Goal: Task Accomplishment & Management: Complete application form

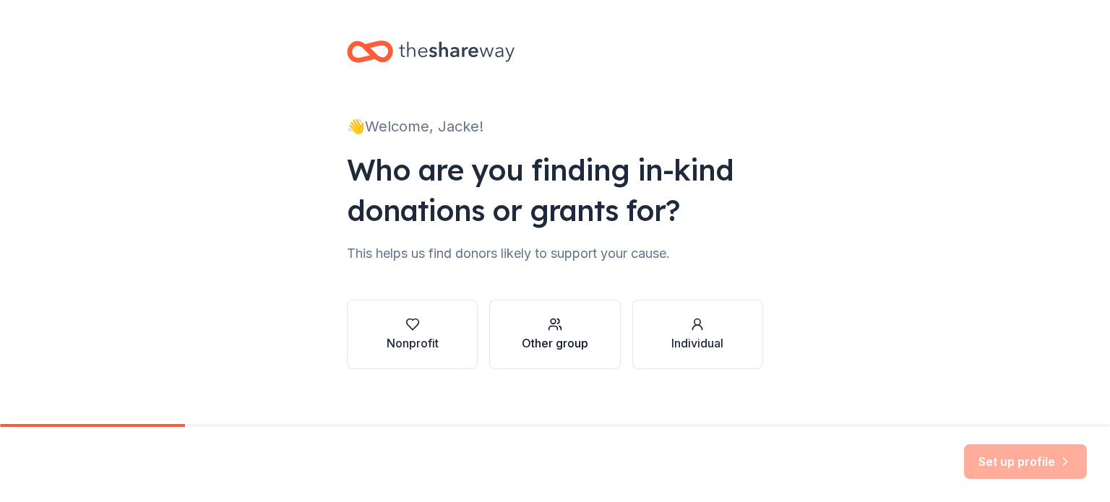
click at [548, 343] on div "Other group" at bounding box center [555, 343] width 66 height 17
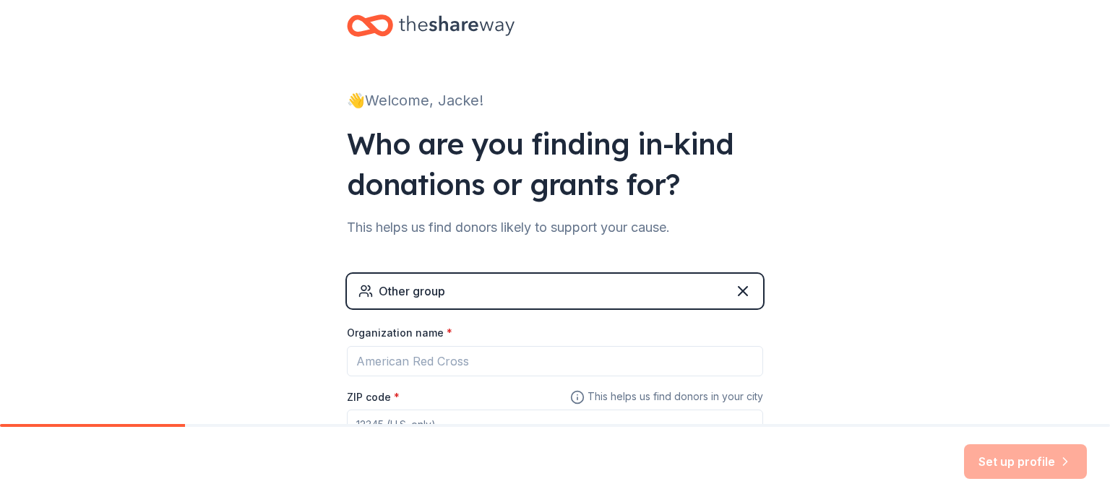
scroll to position [22, 0]
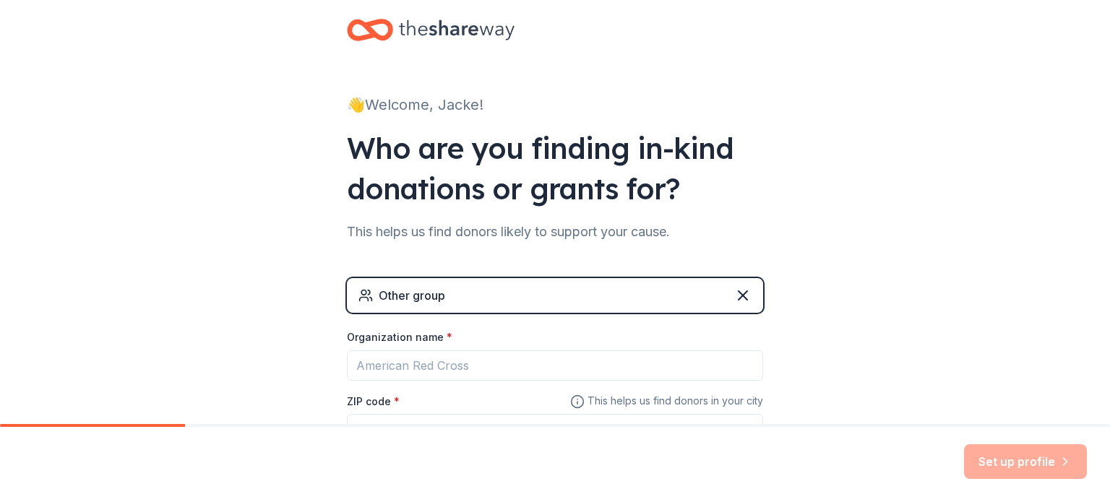
click at [523, 288] on div "Other group" at bounding box center [555, 295] width 416 height 35
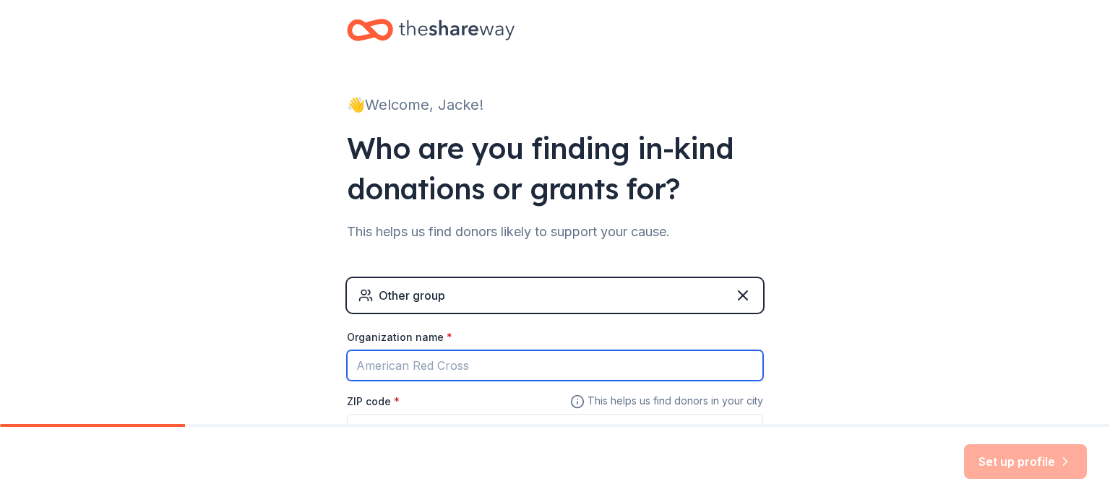
click at [428, 366] on input "Organization name *" at bounding box center [555, 365] width 416 height 30
type input "c"
type input "Crown of Life Christian Academy"
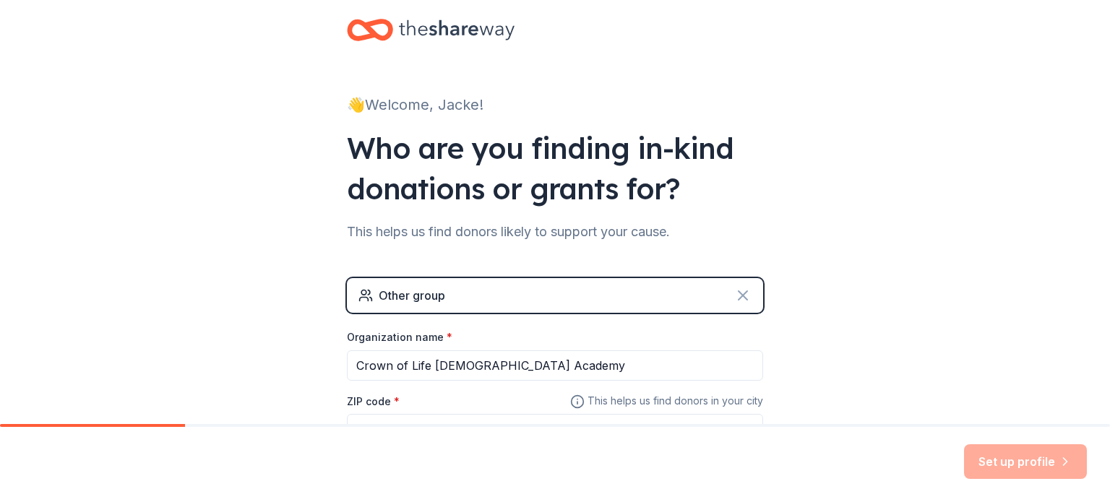
click at [738, 294] on icon at bounding box center [742, 295] width 9 height 9
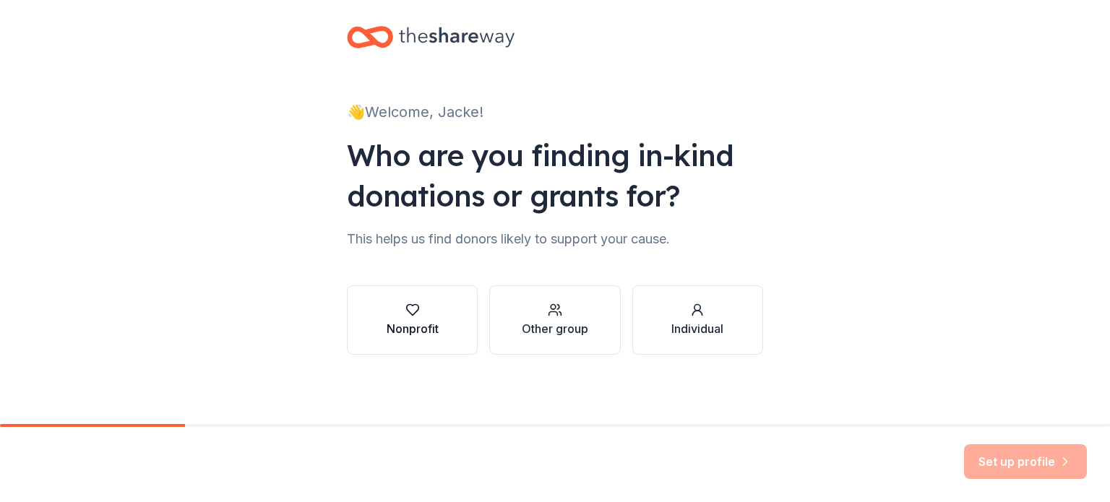
click at [376, 302] on button "Nonprofit" at bounding box center [412, 319] width 131 height 69
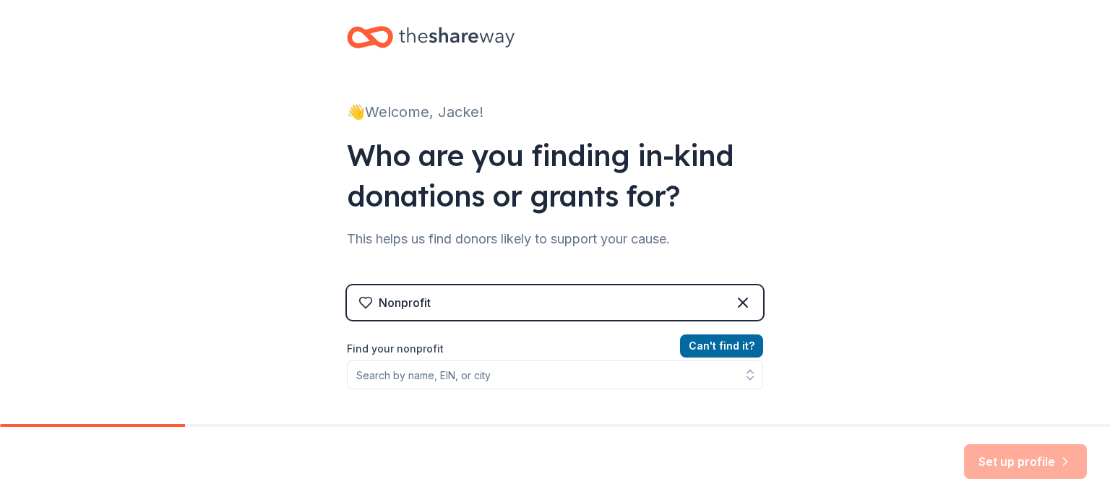
click at [423, 297] on div "Nonprofit" at bounding box center [405, 302] width 52 height 17
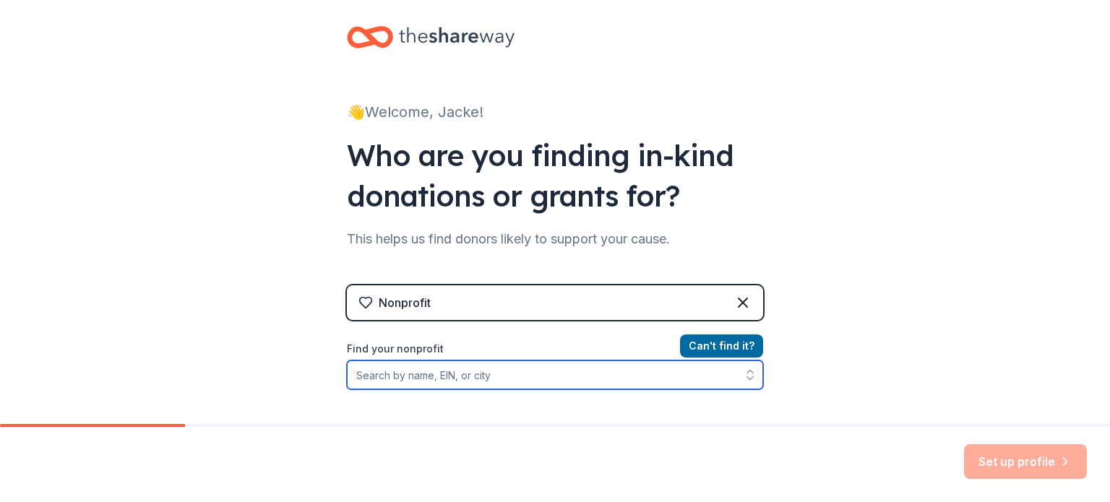
click at [387, 386] on input "Find your nonprofit" at bounding box center [555, 375] width 416 height 29
paste input "82-3008859"
type input "82-3008859"
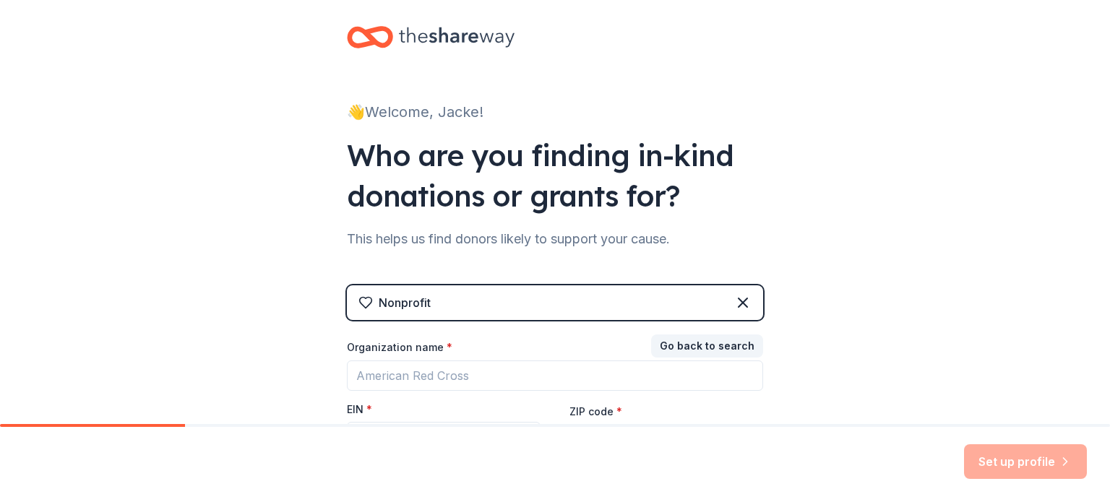
click at [453, 389] on div "Go back to search Organization name * EIN * ZIP code * Don ' t have an EIN? Reg…" at bounding box center [555, 409] width 416 height 145
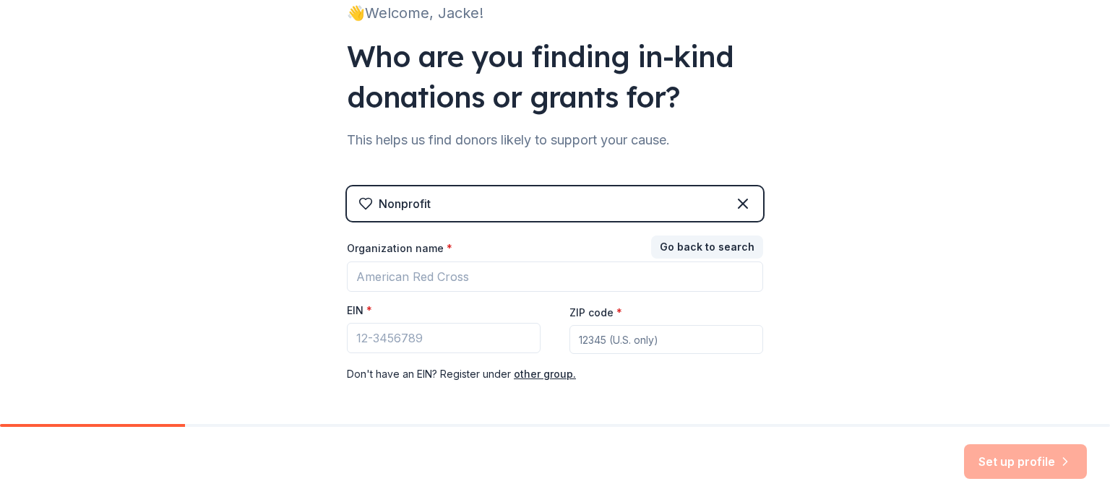
scroll to position [139, 0]
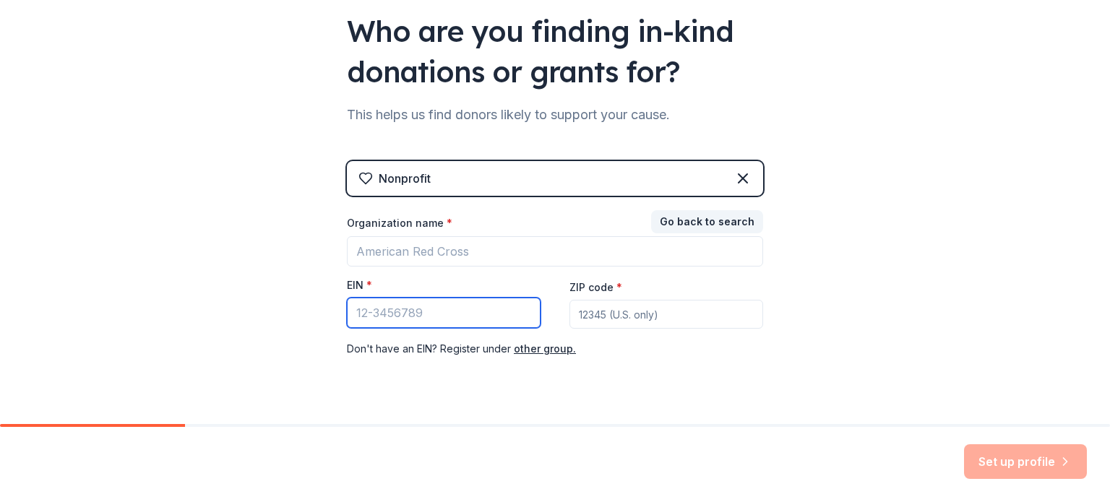
click at [481, 317] on input "EIN *" at bounding box center [444, 313] width 194 height 30
paste input "82-3008859"
type input "82-3008859"
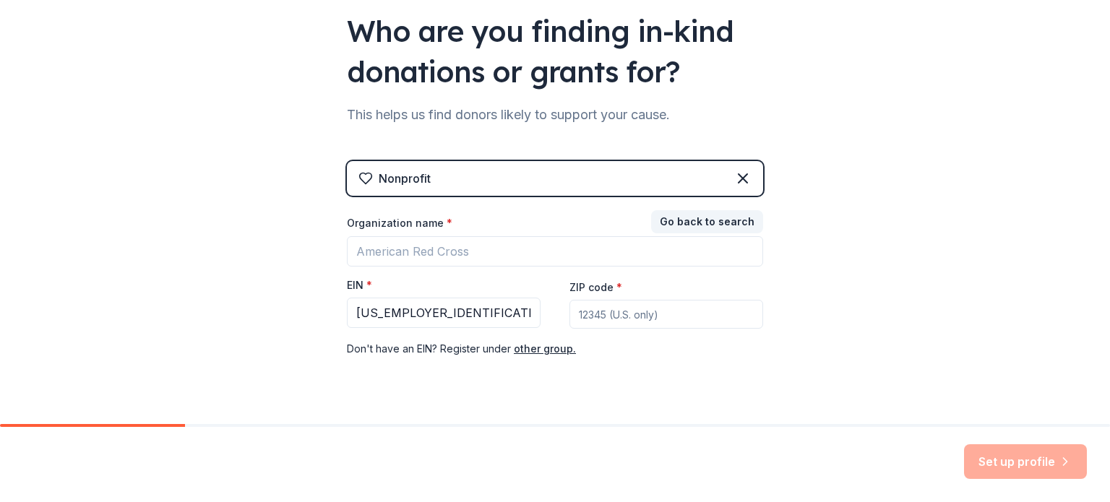
click at [611, 307] on input "ZIP code *" at bounding box center [666, 314] width 194 height 29
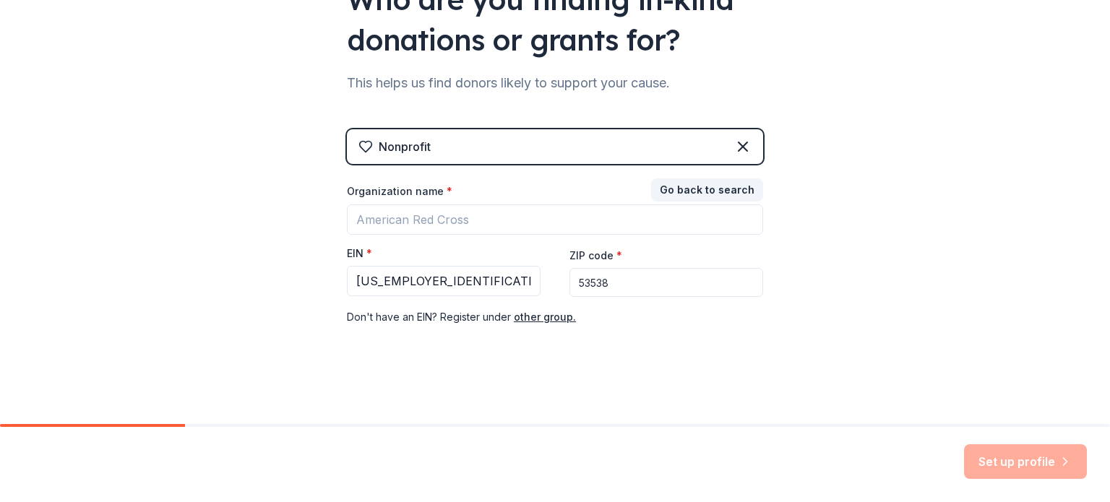
type input "53538"
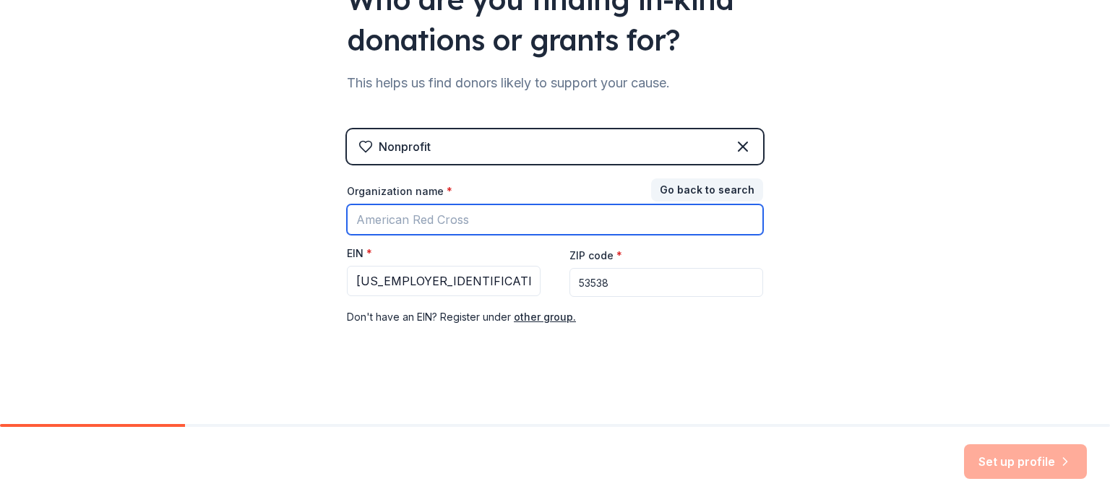
click at [535, 221] on input "Organization name *" at bounding box center [555, 219] width 416 height 30
type input "Crown of Life Christian Academy"
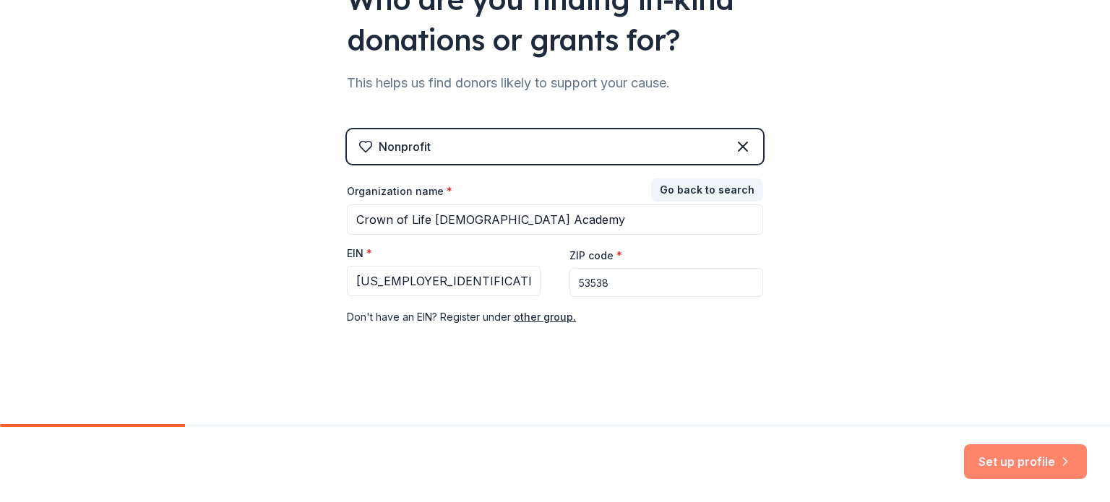
click at [999, 462] on button "Set up profile" at bounding box center [1025, 461] width 123 height 35
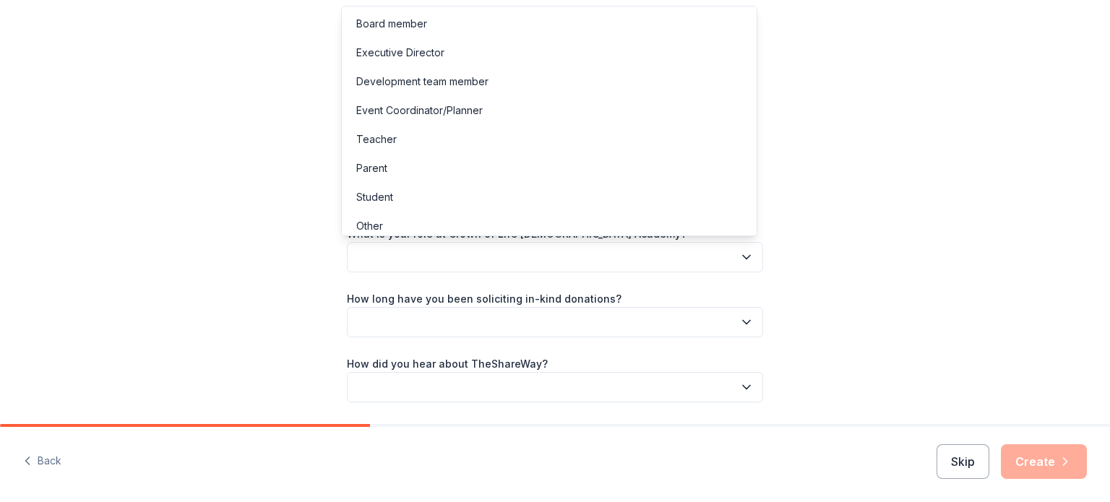
click at [522, 261] on button "button" at bounding box center [555, 257] width 416 height 30
click at [442, 115] on div "Event Coordinator/Planner" at bounding box center [419, 110] width 126 height 17
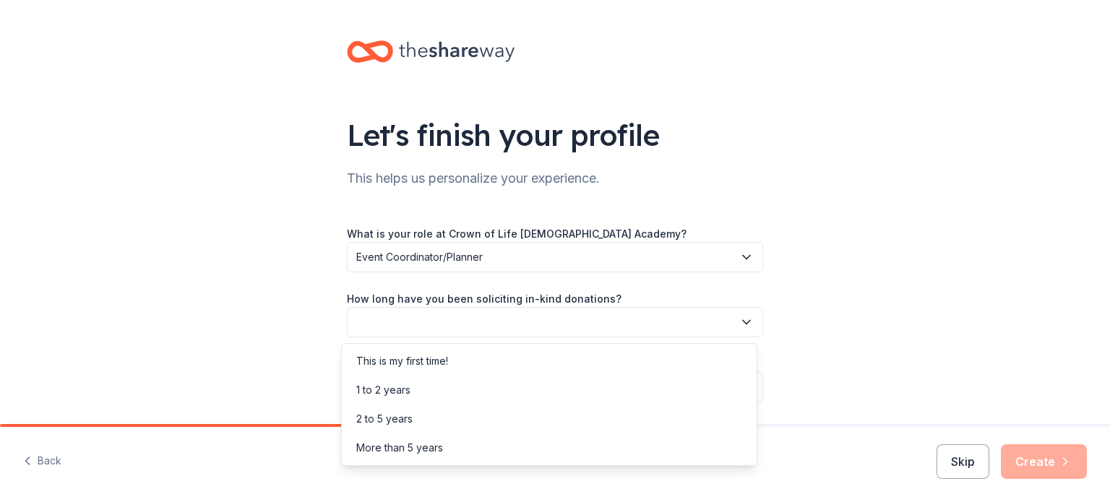
click at [480, 322] on button "button" at bounding box center [555, 322] width 416 height 30
click at [448, 361] on div "This is my first time!" at bounding box center [402, 361] width 92 height 17
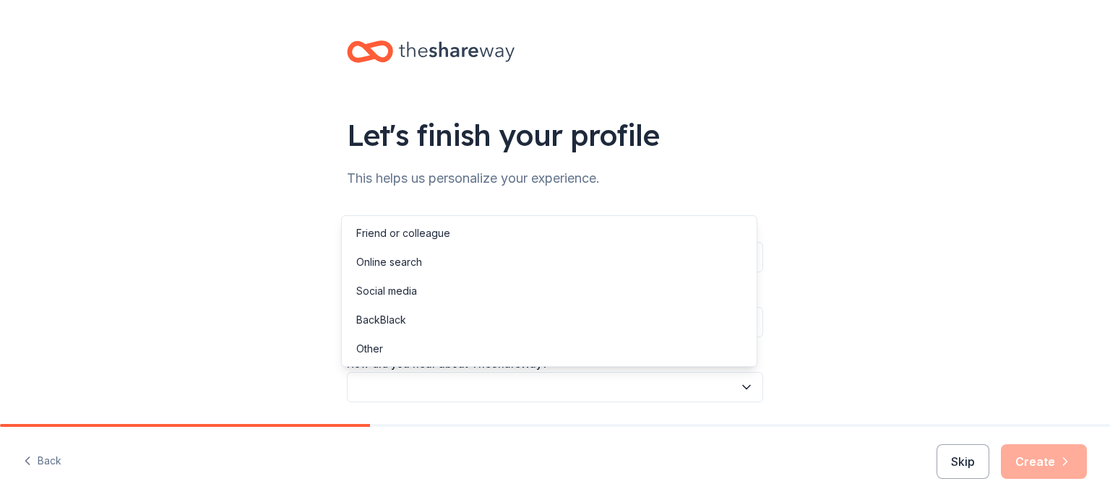
click at [454, 387] on button "button" at bounding box center [555, 387] width 416 height 30
click at [423, 234] on div "Friend or colleague" at bounding box center [403, 233] width 94 height 17
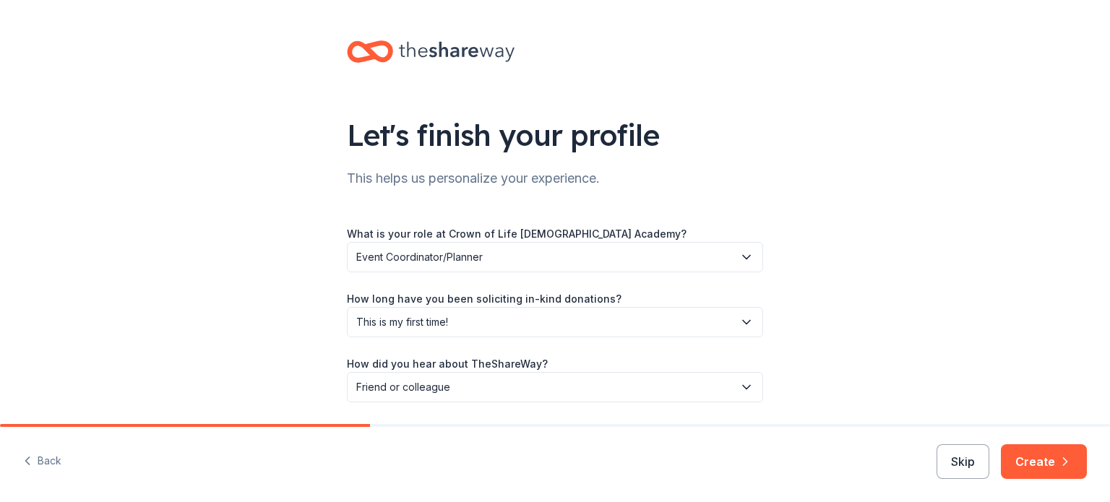
scroll to position [47, 0]
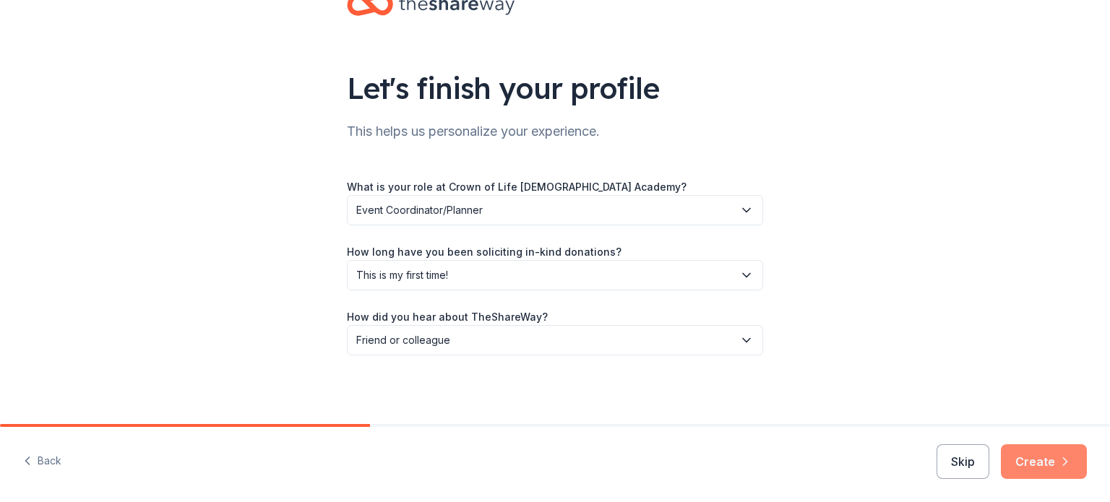
click at [1061, 455] on icon "button" at bounding box center [1065, 462] width 14 height 14
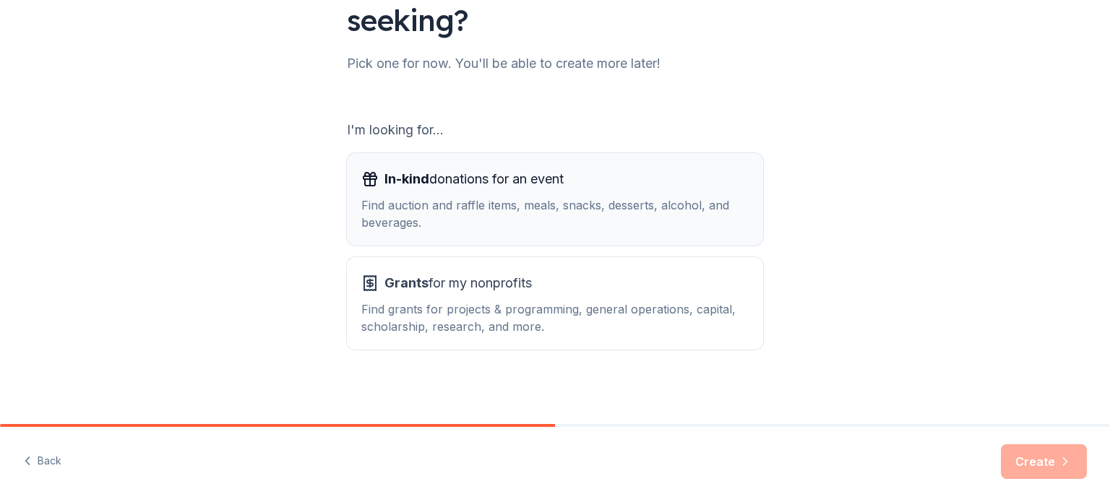
scroll to position [159, 0]
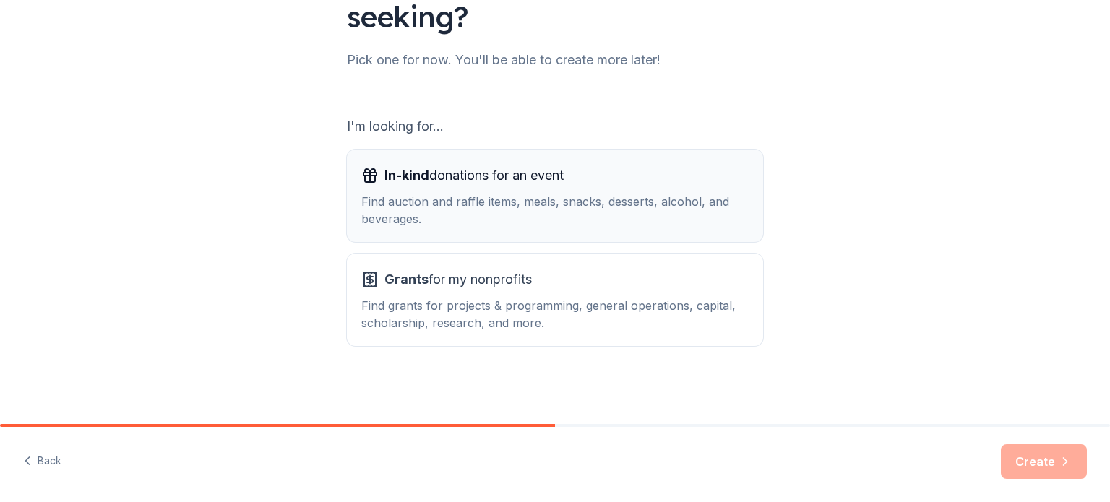
click at [566, 193] on div "Find auction and raffle items, meals, snacks, desserts, alcohol, and beverages." at bounding box center [554, 210] width 387 height 35
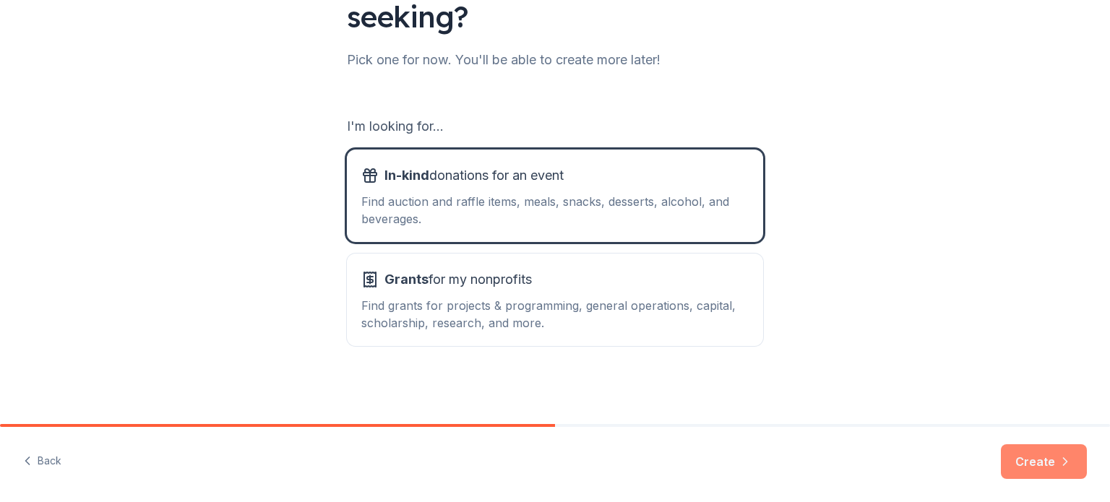
click at [1050, 462] on button "Create" at bounding box center [1044, 461] width 86 height 35
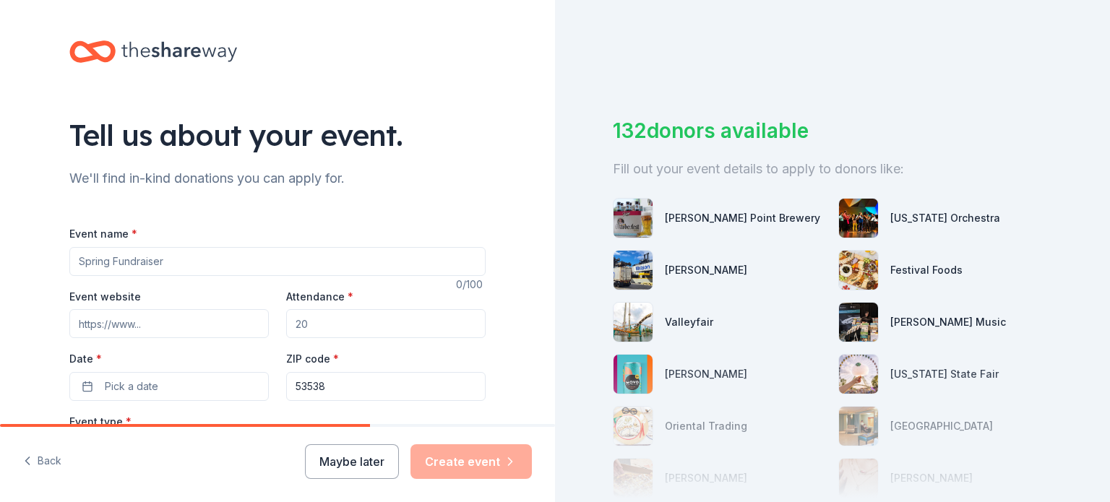
click at [422, 262] on input "Event name *" at bounding box center [277, 261] width 416 height 29
type input "New Family Welcome Dinner"
click at [371, 326] on input "Attendance *" at bounding box center [385, 323] width 199 height 29
type input "100"
click at [130, 323] on input "Event website" at bounding box center [168, 323] width 199 height 29
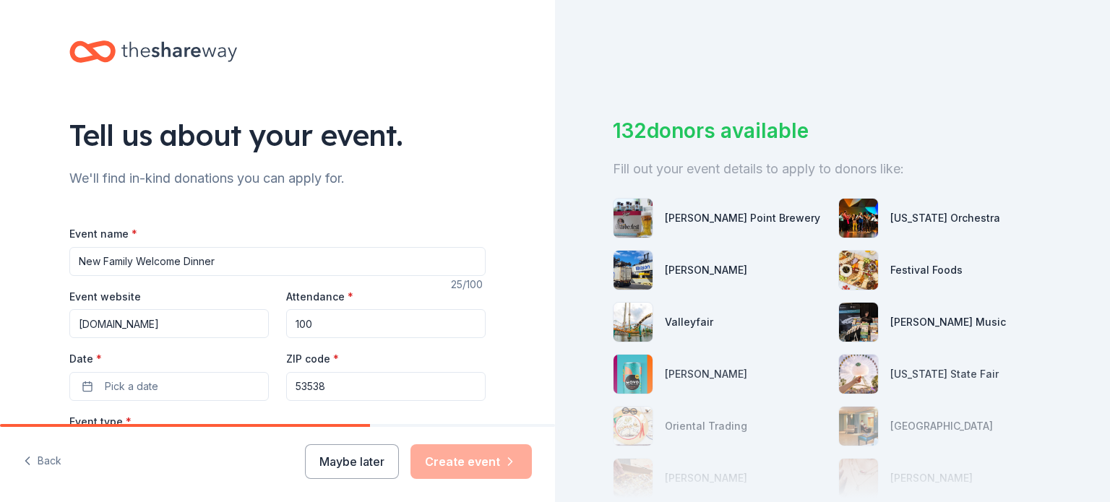
scroll to position [0, 3]
type input "www.crownoflifechristianacademy.org"
click at [139, 384] on span "Pick a date" at bounding box center [131, 386] width 53 height 17
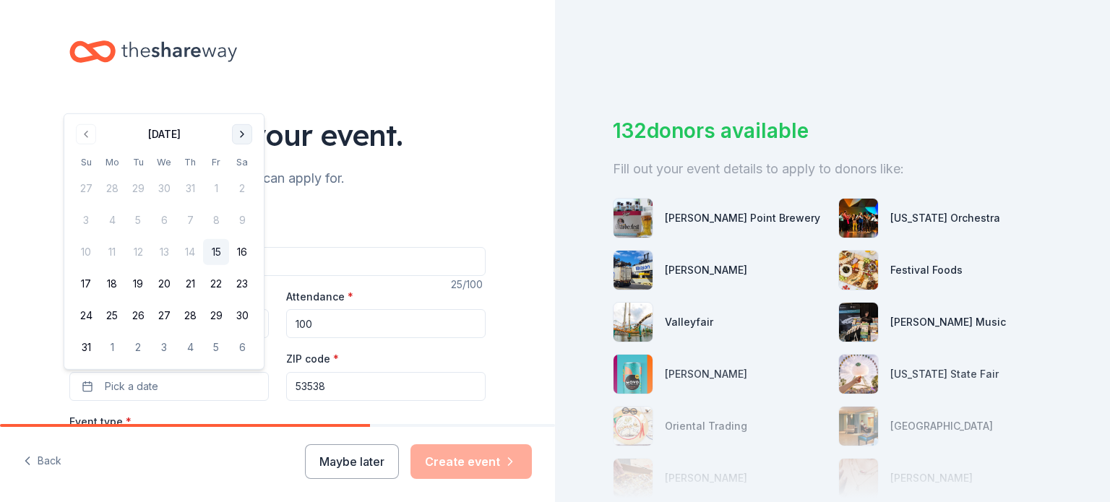
click at [240, 132] on button "Go to next month" at bounding box center [242, 134] width 20 height 20
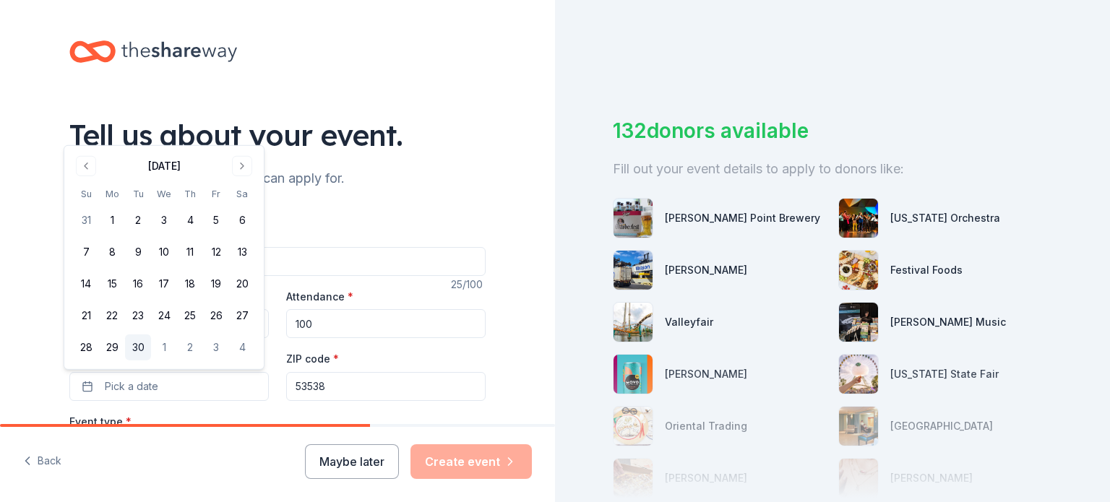
click at [138, 350] on button "30" at bounding box center [138, 348] width 26 height 26
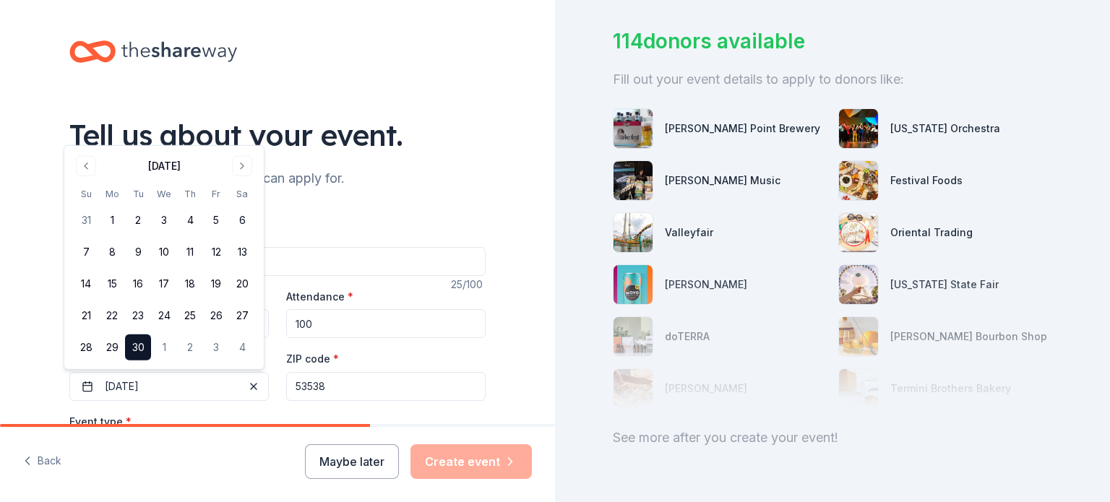
scroll to position [140, 0]
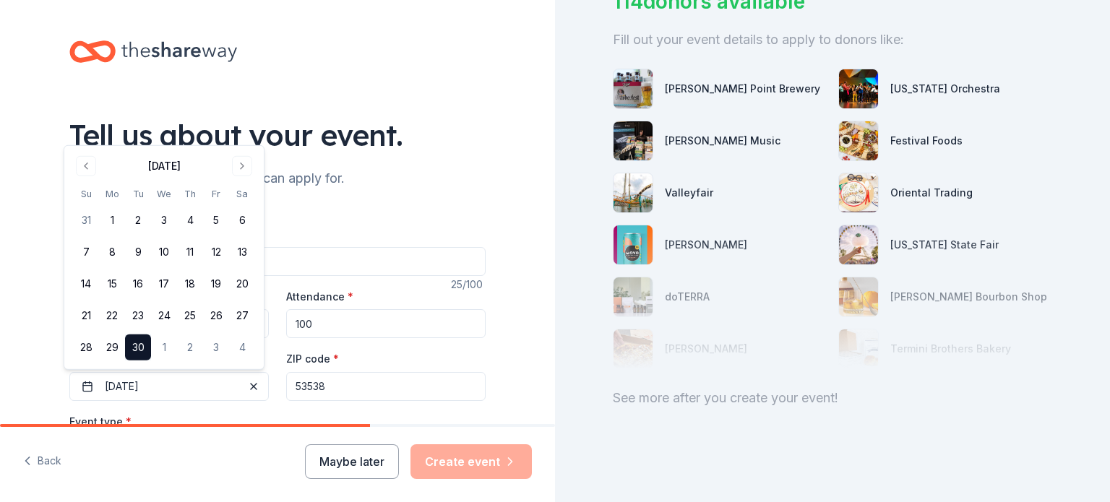
click at [147, 353] on button "30" at bounding box center [138, 348] width 26 height 26
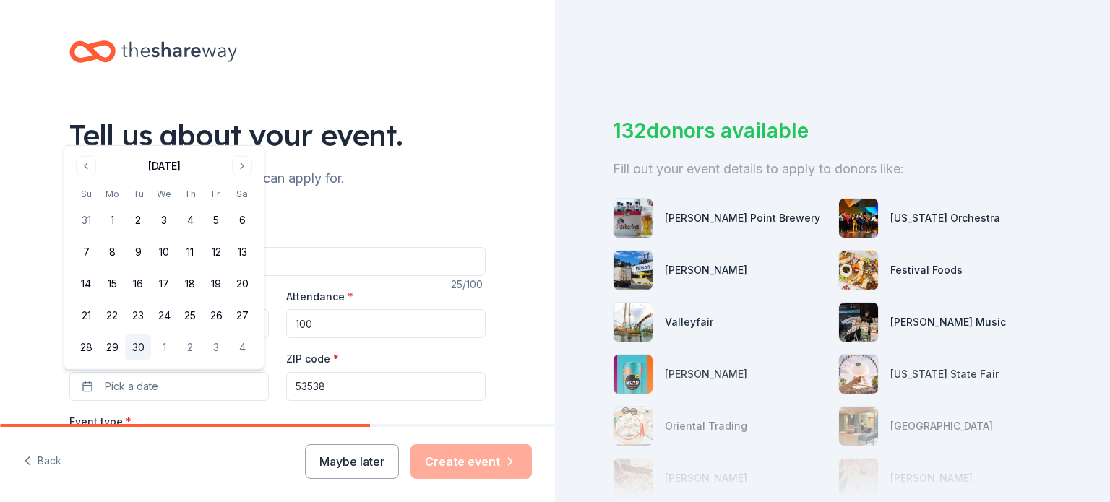
click at [136, 342] on button "30" at bounding box center [138, 348] width 26 height 26
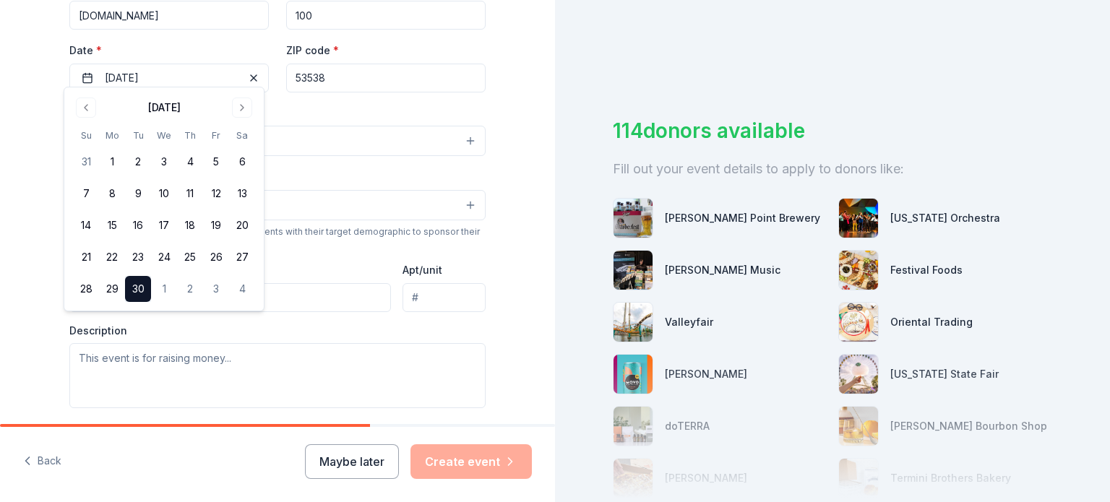
scroll to position [318, 0]
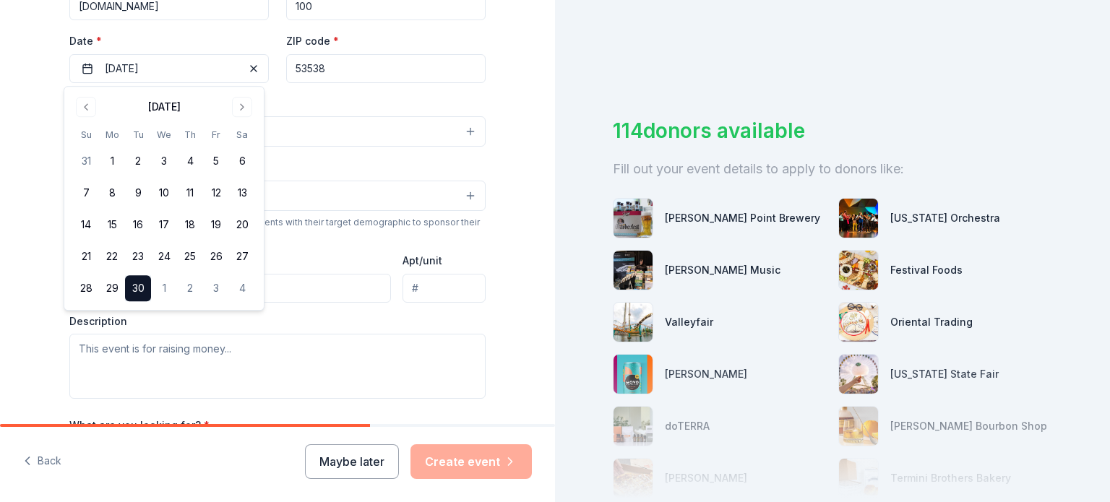
click at [134, 287] on button "30" at bounding box center [138, 288] width 26 height 26
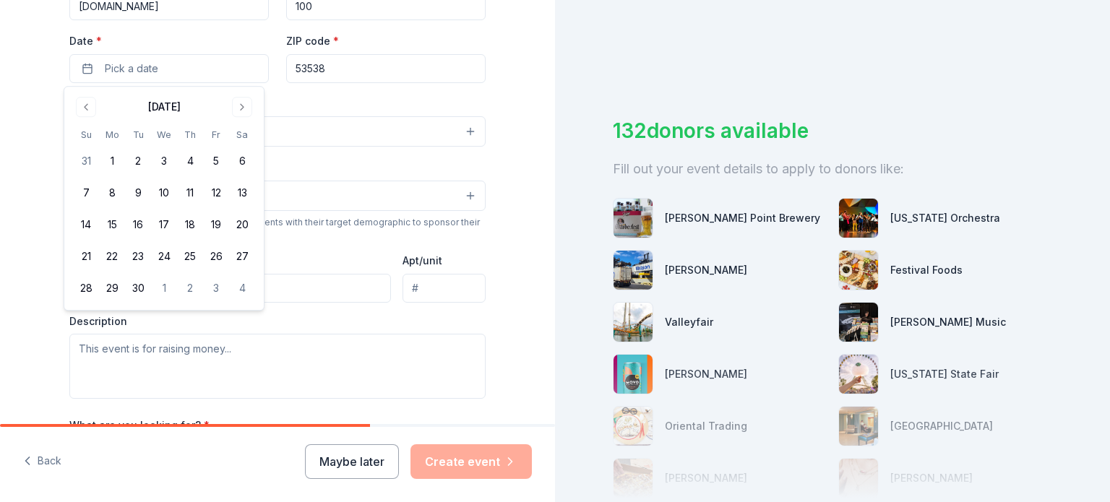
click at [314, 69] on input "53538" at bounding box center [385, 68] width 199 height 29
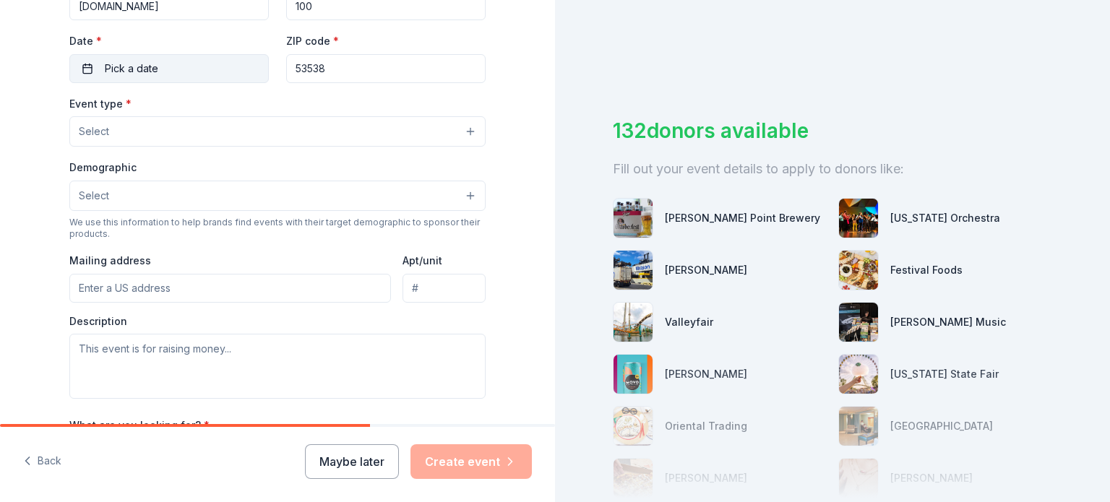
click at [191, 66] on button "Pick a date" at bounding box center [168, 68] width 199 height 29
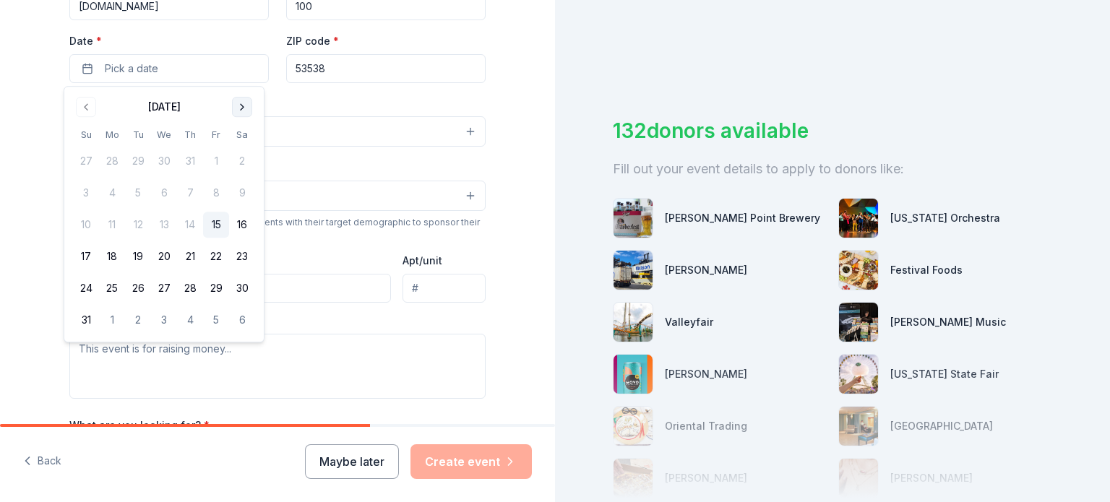
click at [236, 110] on button "Go to next month" at bounding box center [242, 107] width 20 height 20
click at [137, 288] on button "30" at bounding box center [138, 288] width 26 height 26
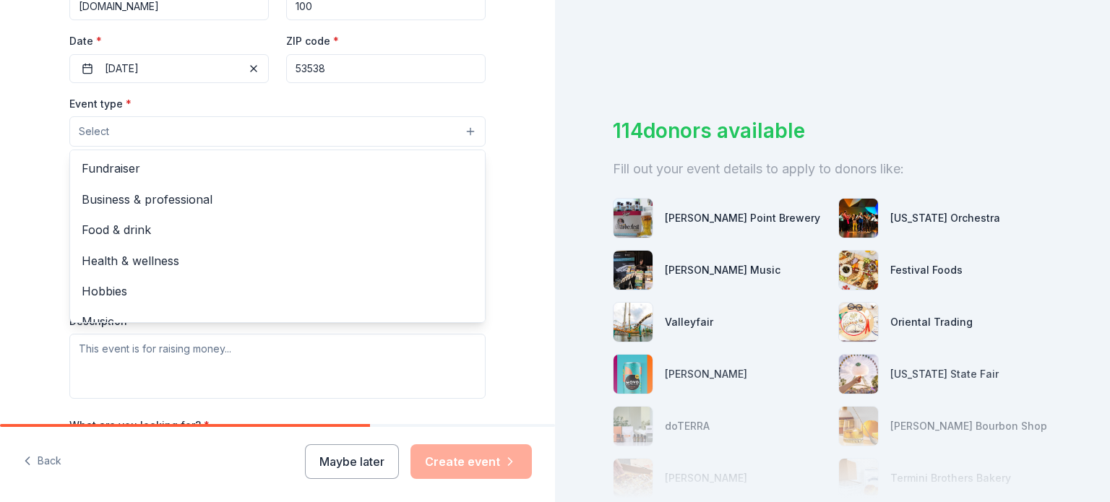
click at [291, 119] on button "Select" at bounding box center [277, 131] width 416 height 30
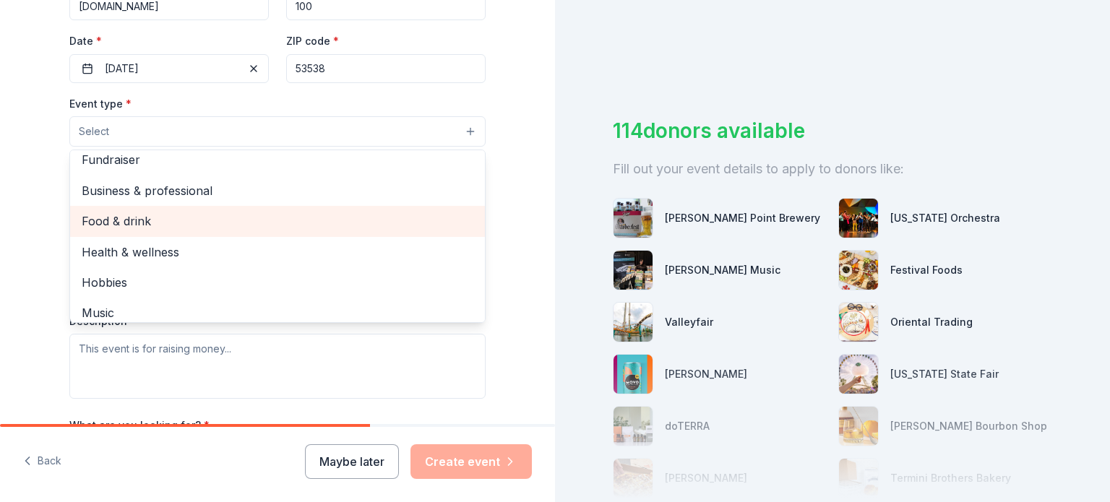
scroll to position [7, 0]
click at [149, 235] on div "Food & drink" at bounding box center [277, 223] width 415 height 30
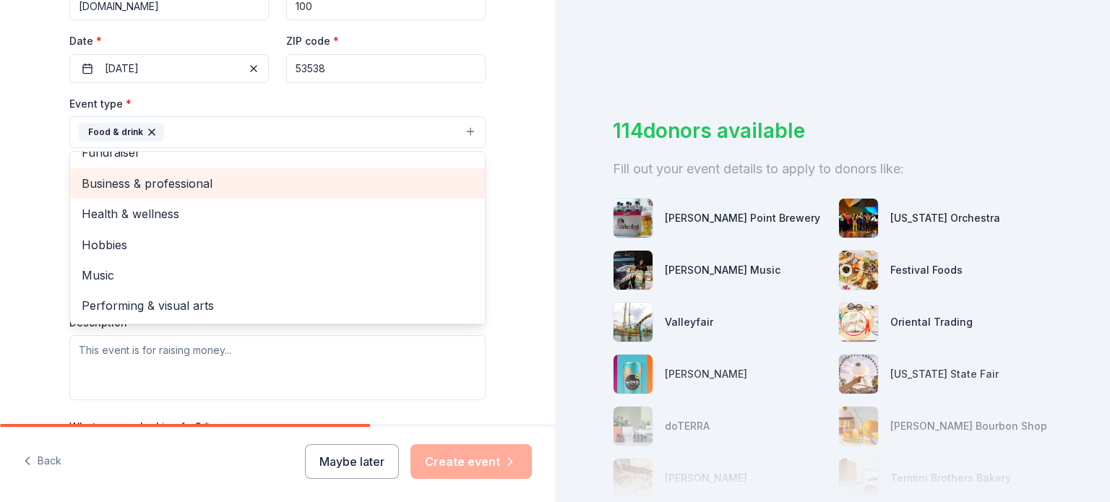
scroll to position [0, 0]
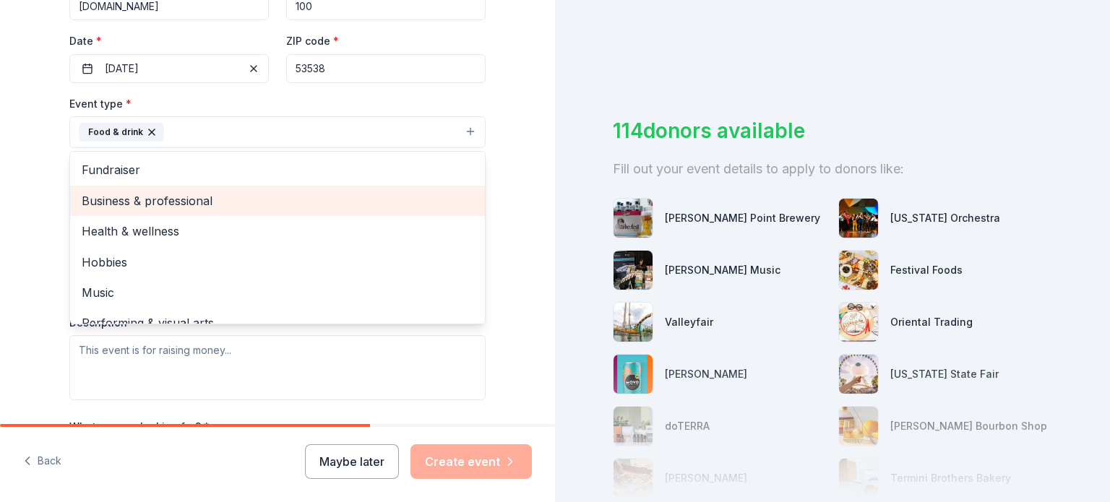
click at [108, 196] on span "Business & professional" at bounding box center [278, 200] width 392 height 19
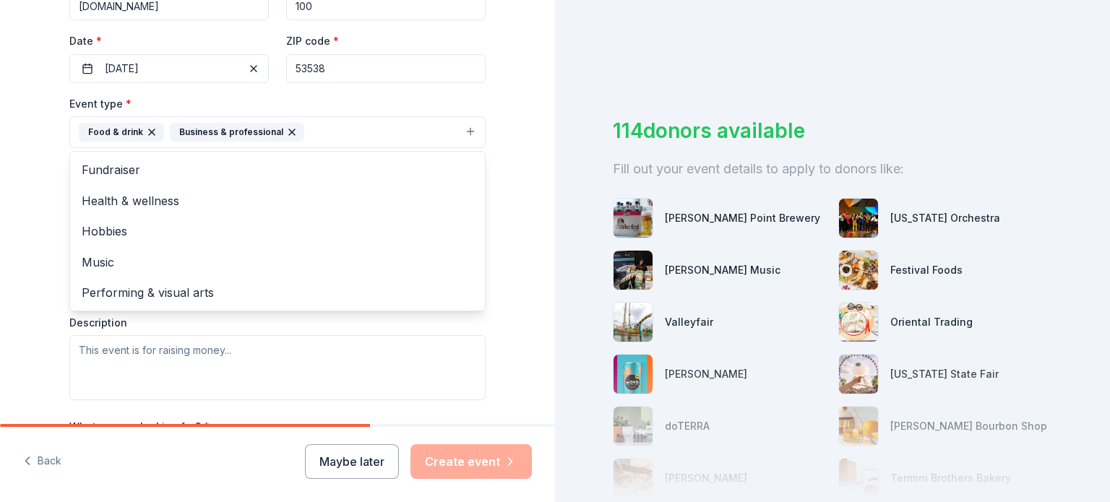
click at [28, 195] on div "Tell us about your event. We'll find in-kind donations you can apply for. Event…" at bounding box center [277, 163] width 555 height 963
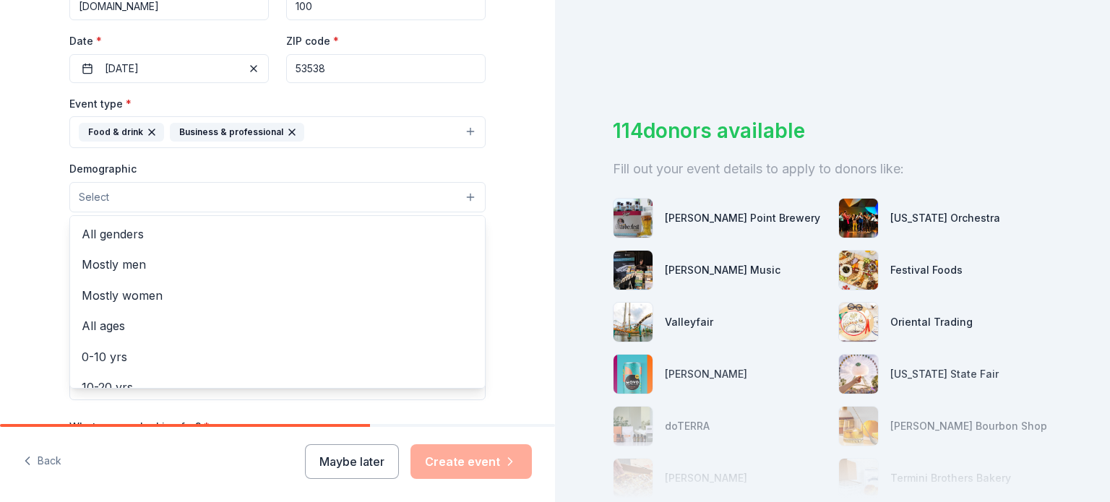
click at [127, 197] on button "Select" at bounding box center [277, 197] width 416 height 30
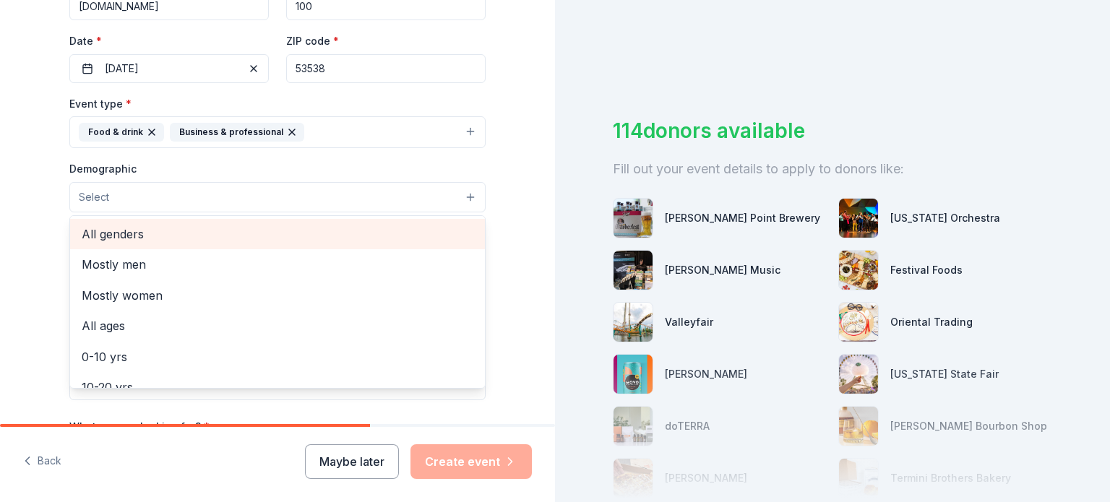
click at [121, 228] on span "All genders" at bounding box center [278, 234] width 392 height 19
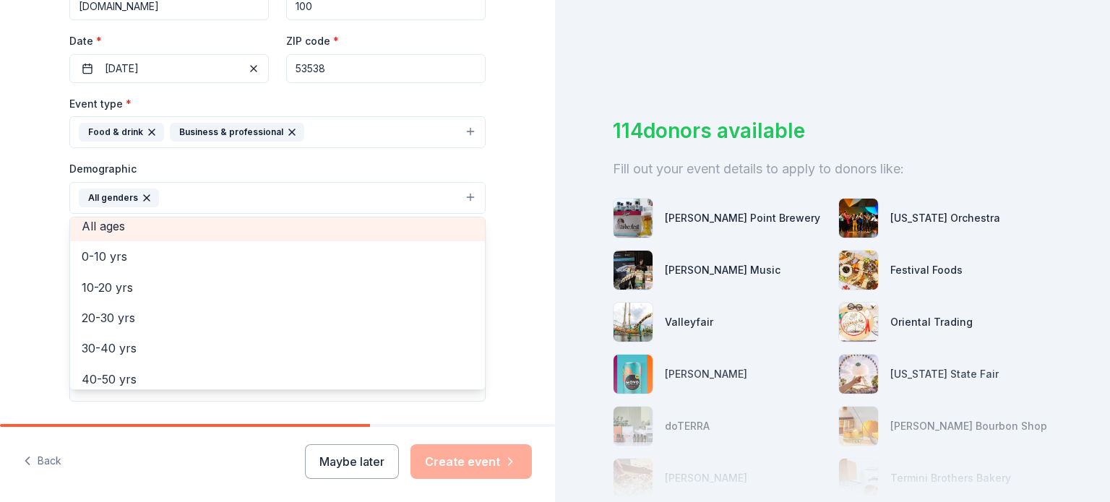
scroll to position [74, 0]
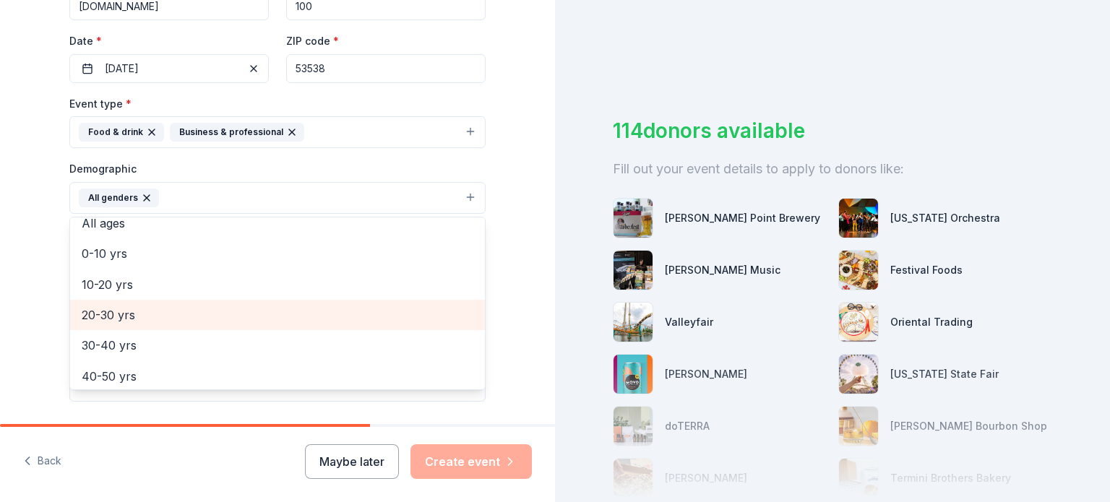
click at [127, 308] on span "20-30 yrs" at bounding box center [278, 315] width 392 height 19
click at [121, 323] on span "30-40 yrs" at bounding box center [278, 315] width 392 height 19
click at [119, 311] on span "40-50 yrs" at bounding box center [278, 315] width 392 height 19
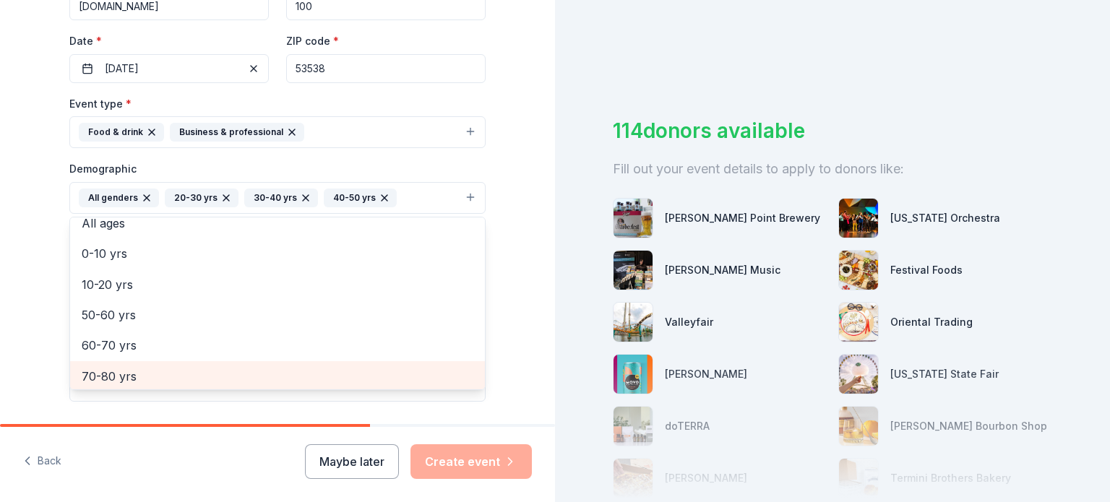
scroll to position [109, 0]
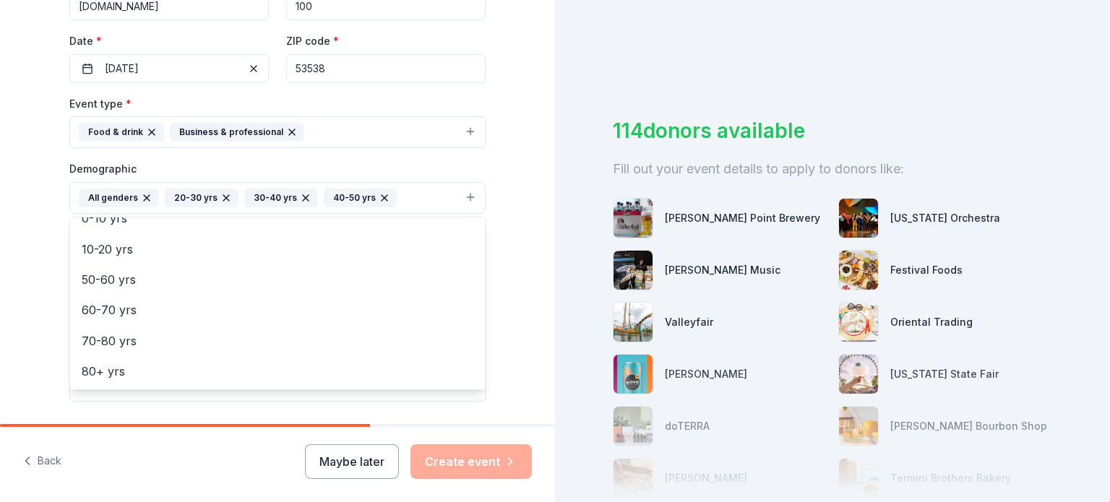
click at [38, 333] on div "Tell us about your event. We'll find in-kind donations you can apply for. Event…" at bounding box center [277, 164] width 555 height 965
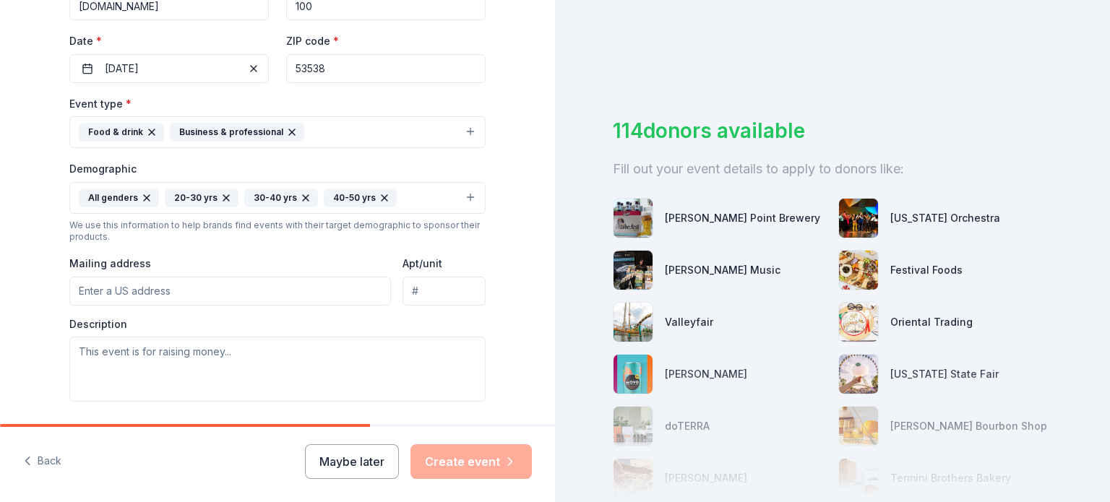
click at [113, 291] on input "Mailing address" at bounding box center [230, 291] width 322 height 29
type input "535 Berea Drive, Fort Atkinson, WI, 53538"
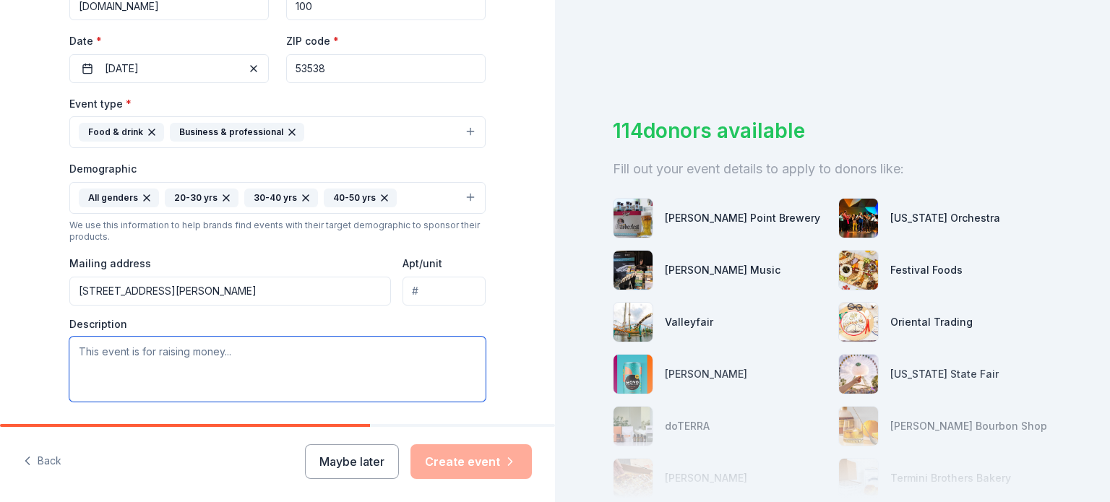
click at [191, 361] on textarea at bounding box center [277, 369] width 416 height 65
click at [191, 361] on textarea "E" at bounding box center [277, 369] width 416 height 65
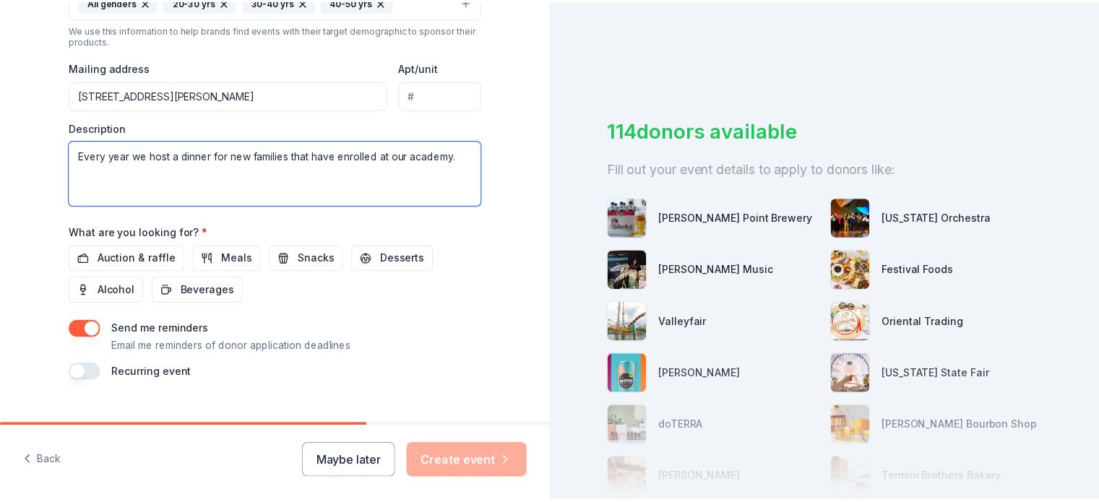
scroll to position [540, 0]
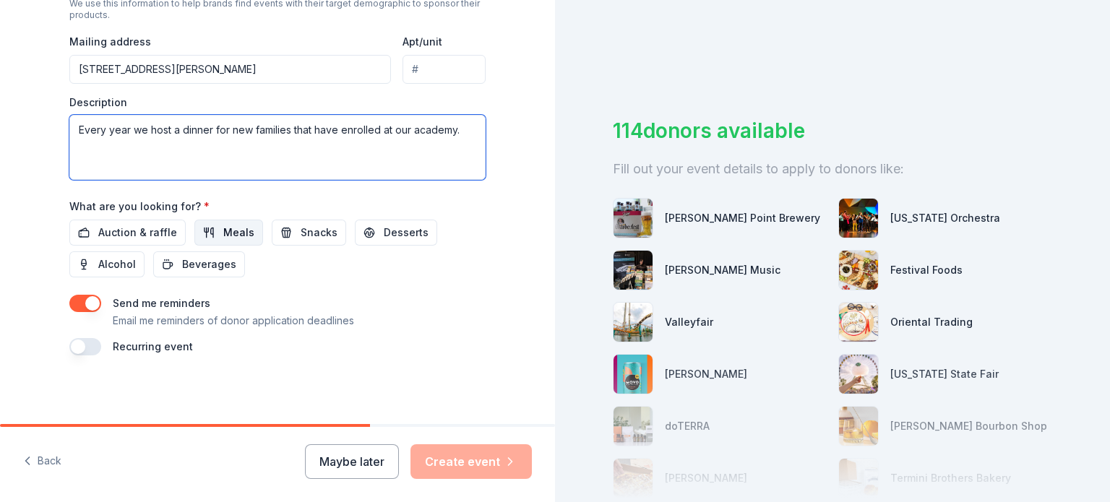
type textarea "Every year we host a dinner for new families that have enrolled at our academy."
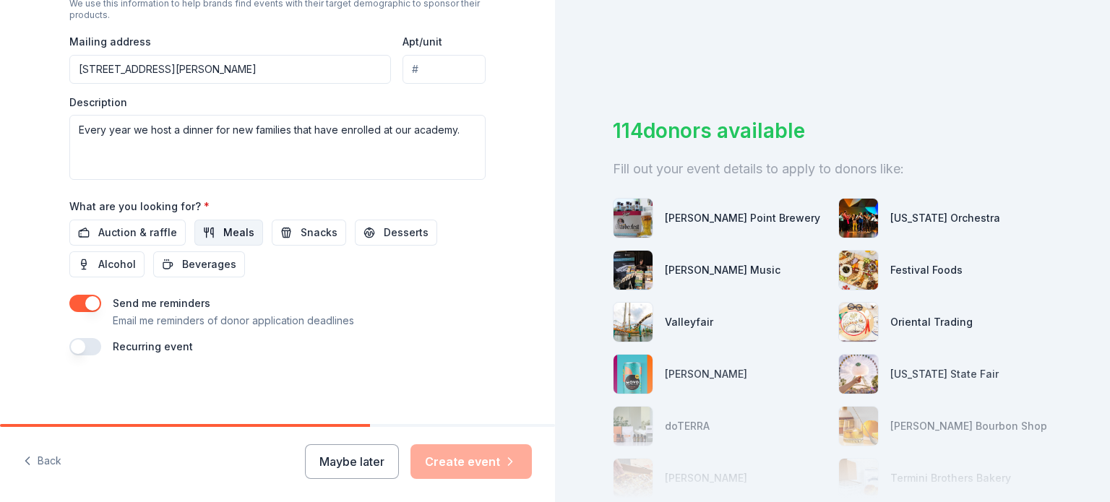
click at [223, 230] on span "Meals" at bounding box center [238, 232] width 31 height 17
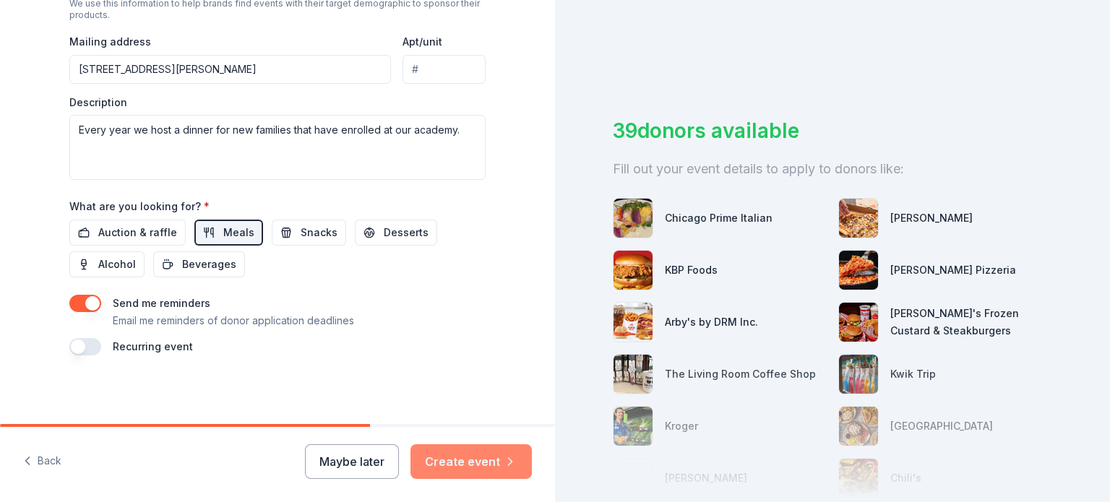
click at [462, 470] on button "Create event" at bounding box center [470, 461] width 121 height 35
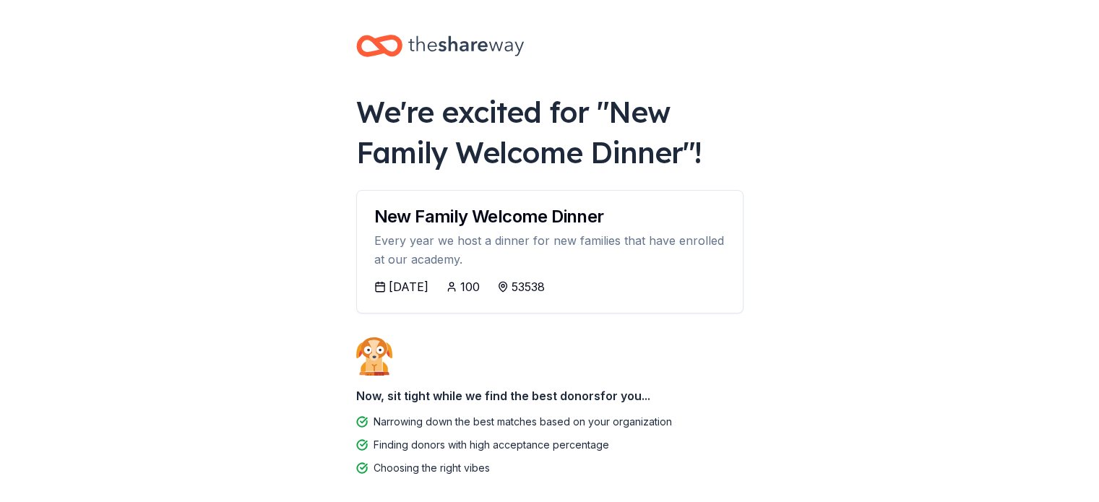
scroll to position [69, 0]
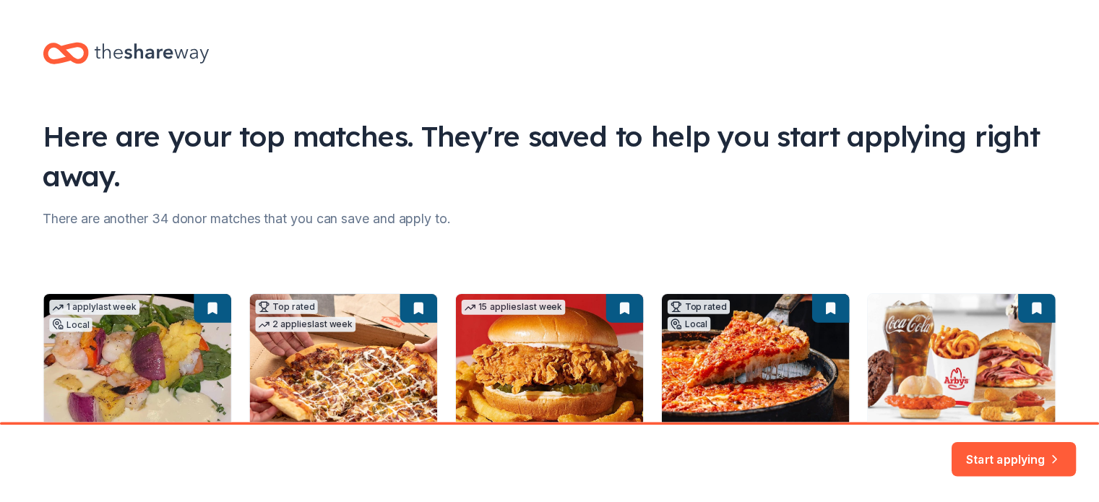
scroll to position [183, 0]
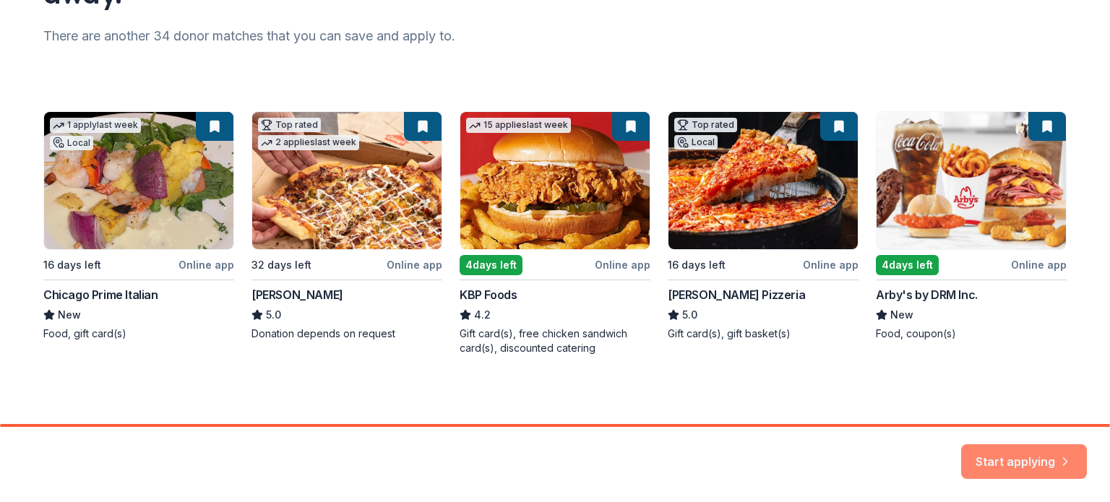
click at [1051, 457] on button "Start applying" at bounding box center [1024, 453] width 126 height 35
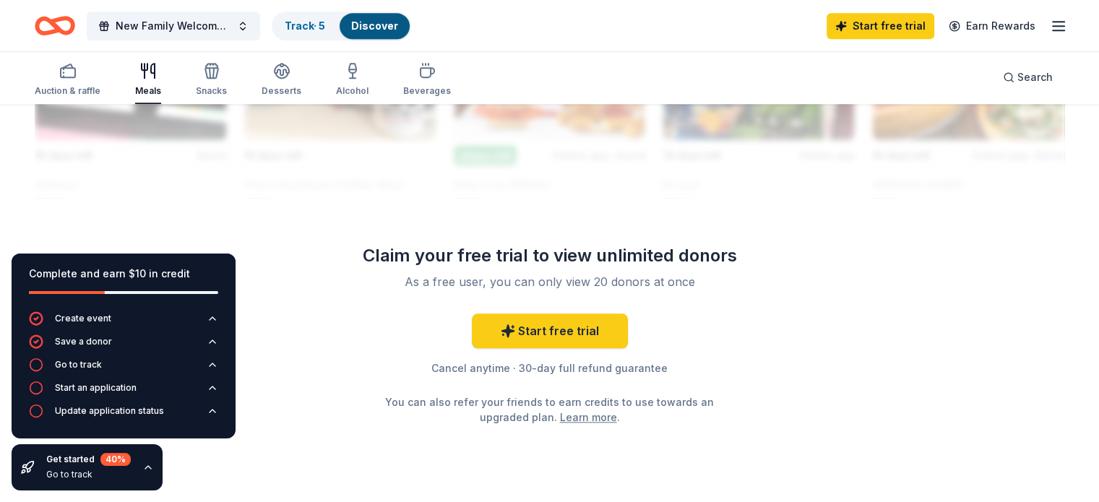
scroll to position [1410, 0]
click at [558, 323] on link "Start free trial" at bounding box center [550, 331] width 156 height 35
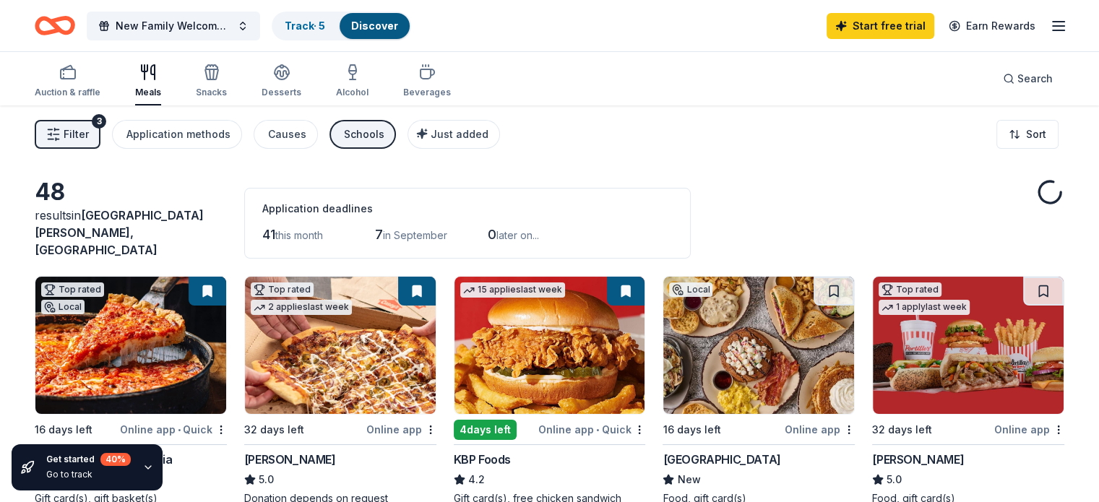
scroll to position [1410, 0]
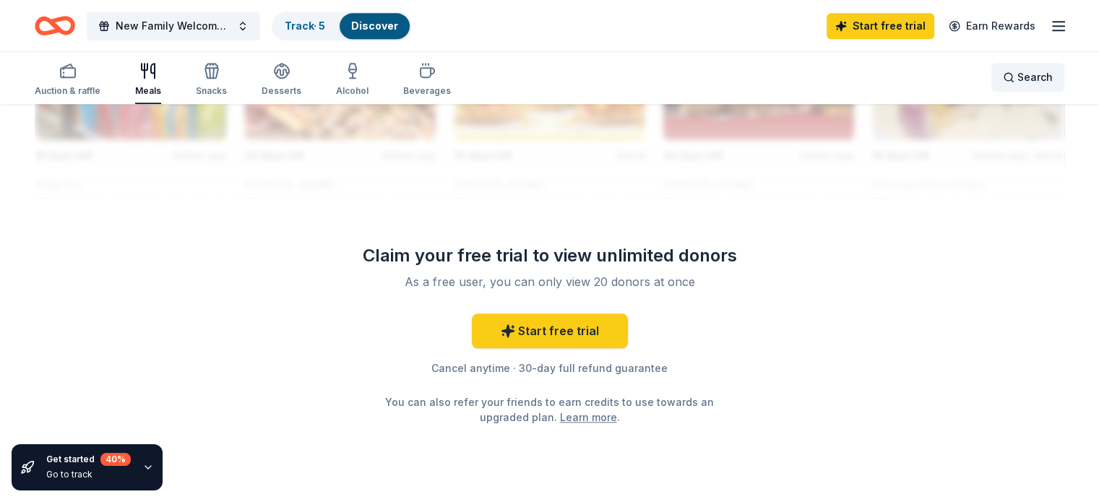
click at [1003, 85] on div "Search" at bounding box center [1028, 77] width 50 height 17
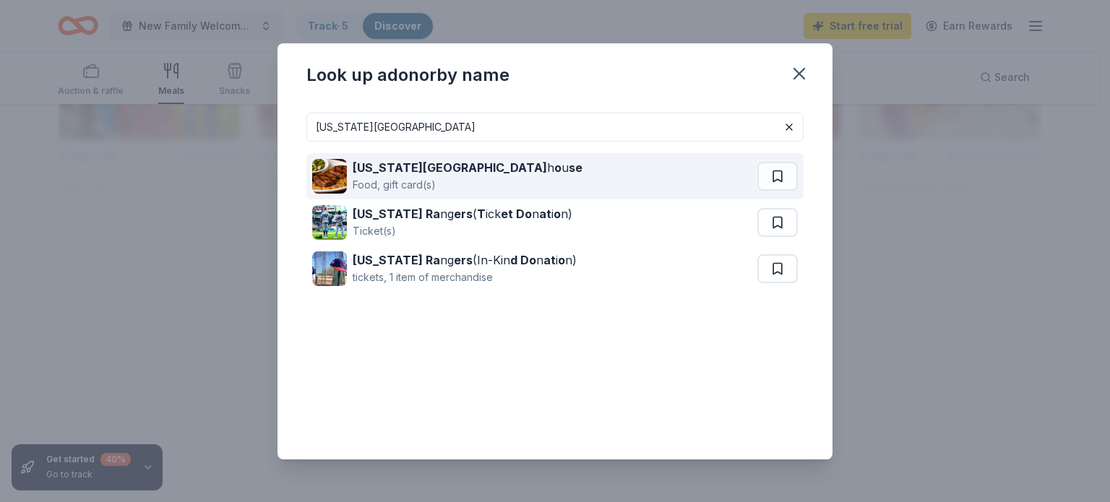
type input "texas road"
click at [570, 181] on div "Texas Road h o u se Food, gift card(s)" at bounding box center [534, 176] width 445 height 46
click at [384, 166] on strong "Texas Road" at bounding box center [450, 167] width 194 height 14
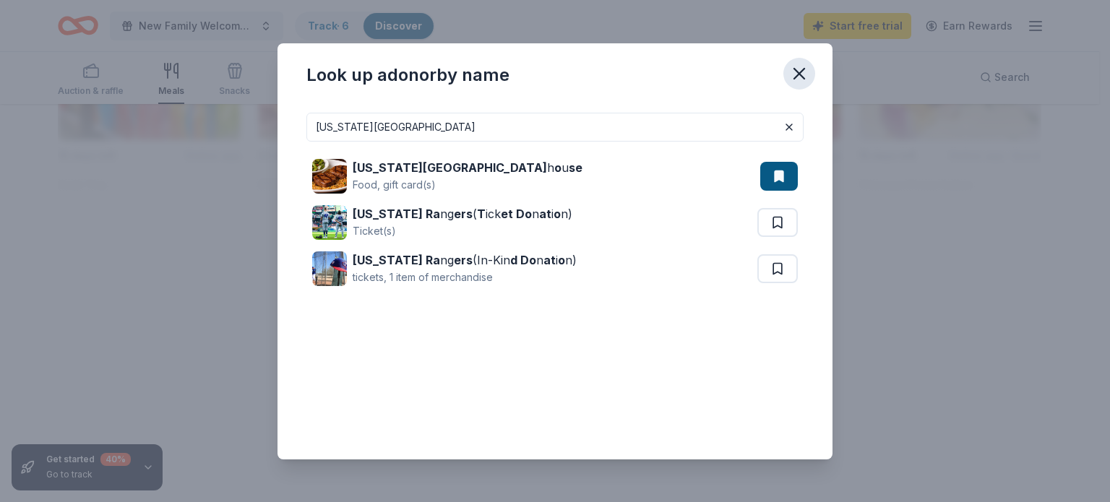
click at [791, 72] on icon "button" at bounding box center [799, 74] width 20 height 20
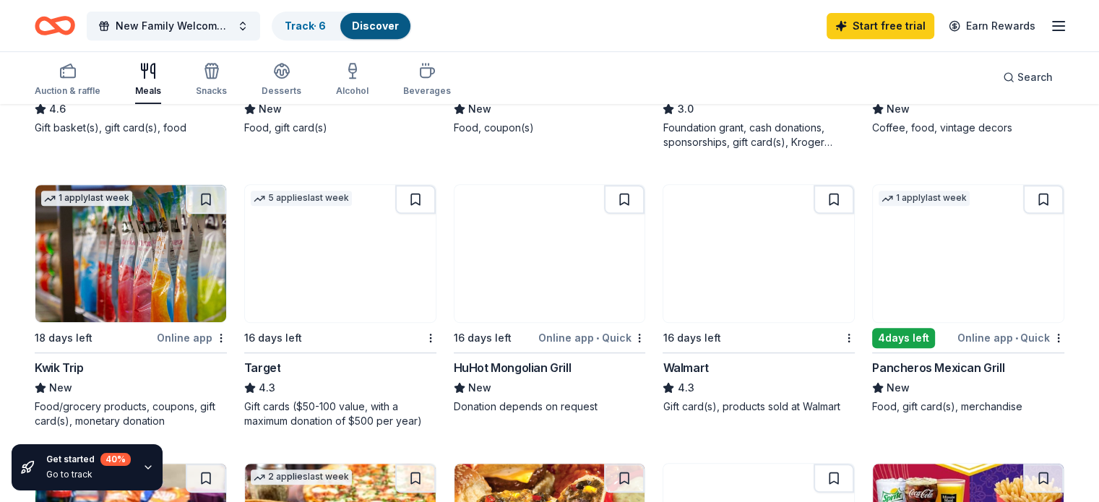
scroll to position [0, 0]
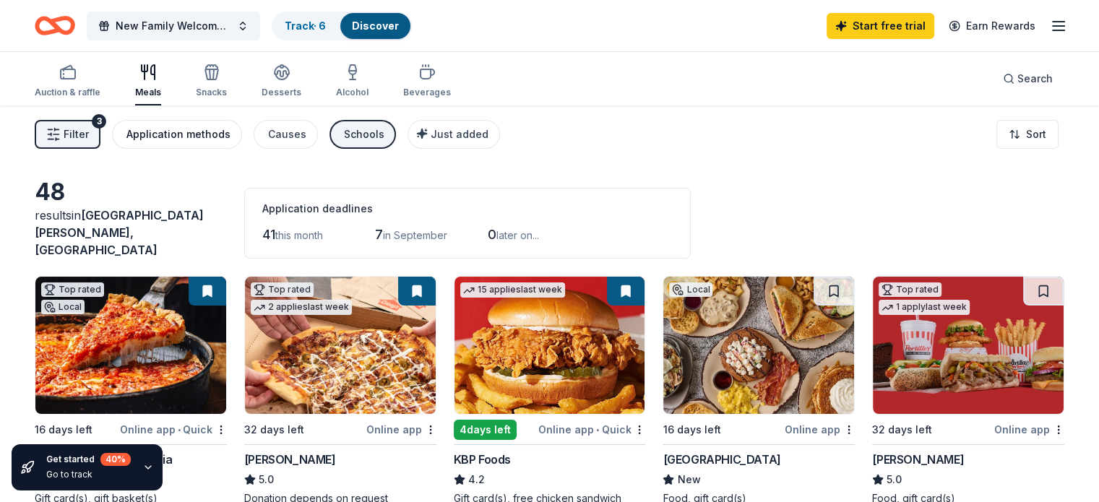
click at [192, 129] on div "Application methods" at bounding box center [178, 134] width 104 height 17
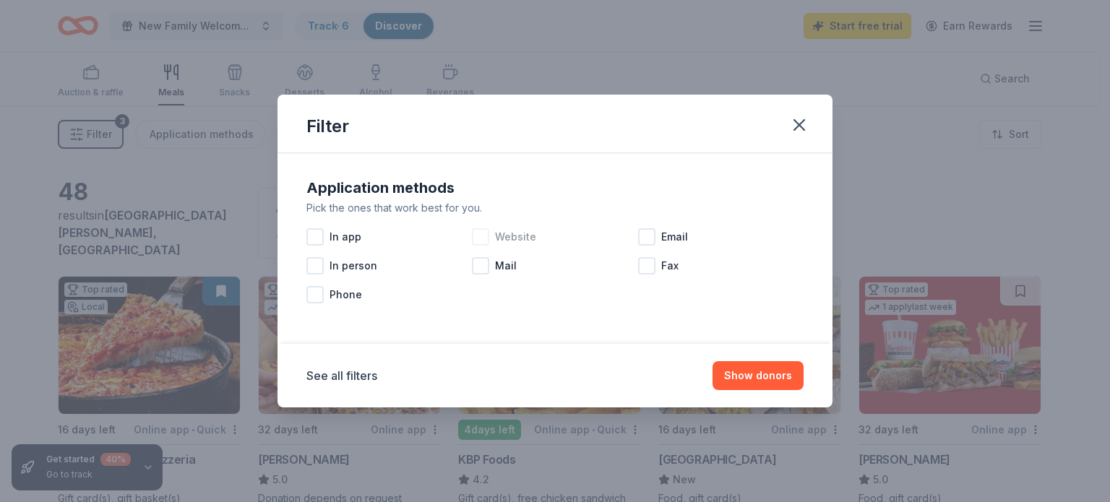
click at [487, 237] on div at bounding box center [480, 236] width 17 height 17
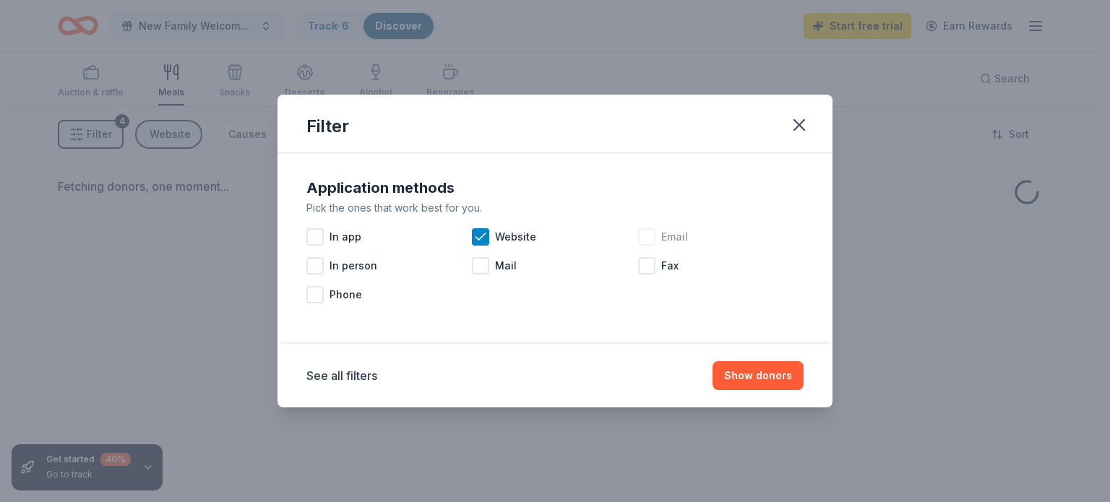
click at [646, 236] on div at bounding box center [646, 236] width 17 height 17
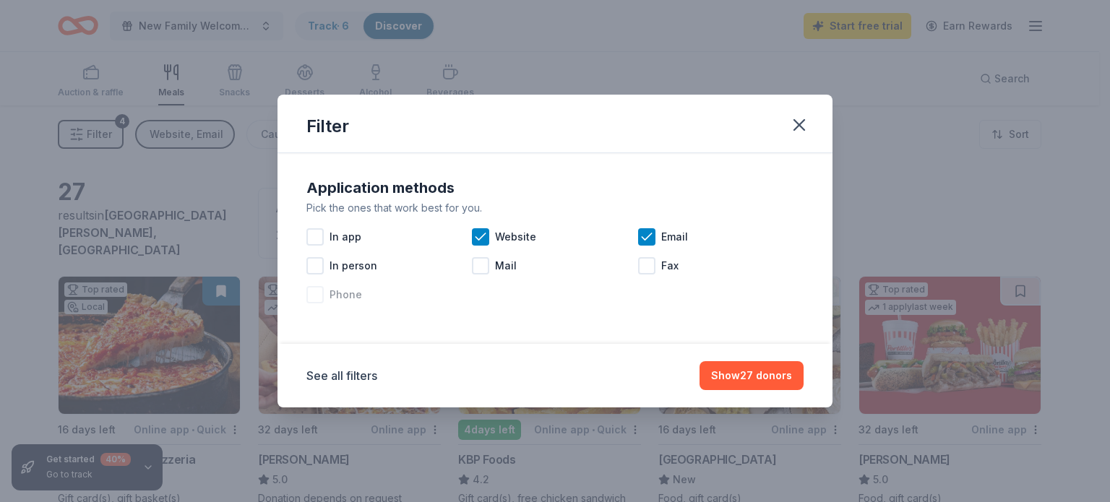
click at [314, 289] on div at bounding box center [314, 294] width 17 height 17
click at [756, 383] on button "Show 40 donors" at bounding box center [750, 375] width 105 height 29
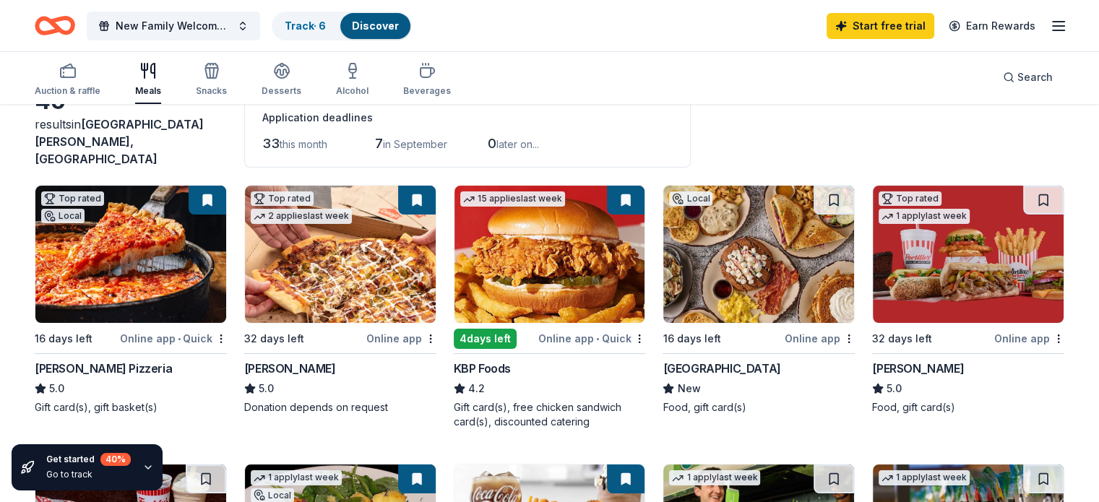
scroll to position [92, 0]
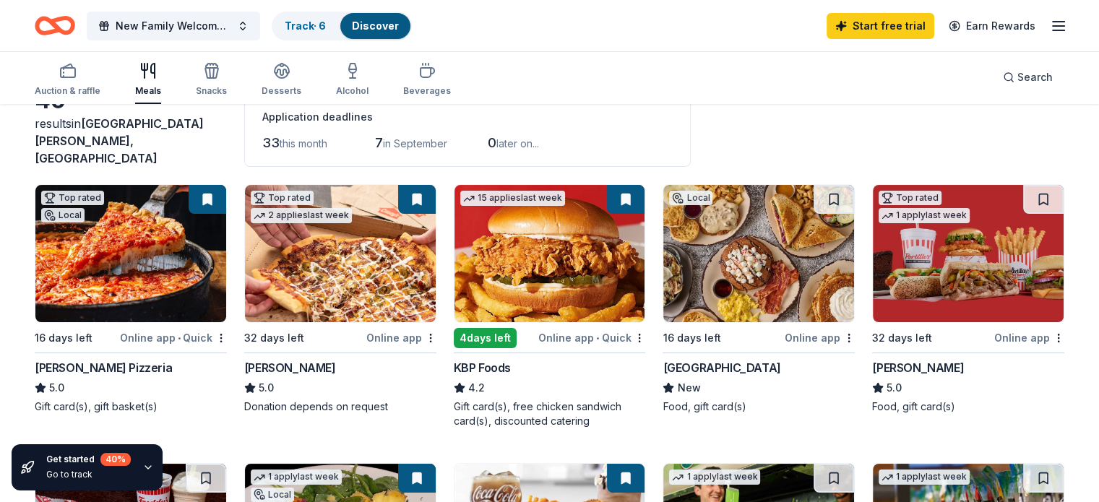
click at [425, 189] on button at bounding box center [417, 199] width 38 height 29
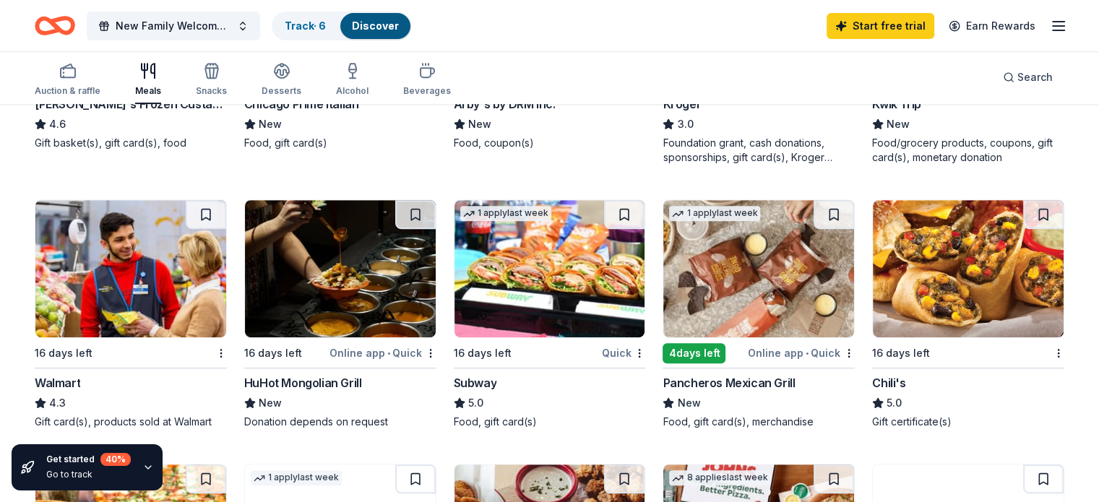
scroll to position [635, 0]
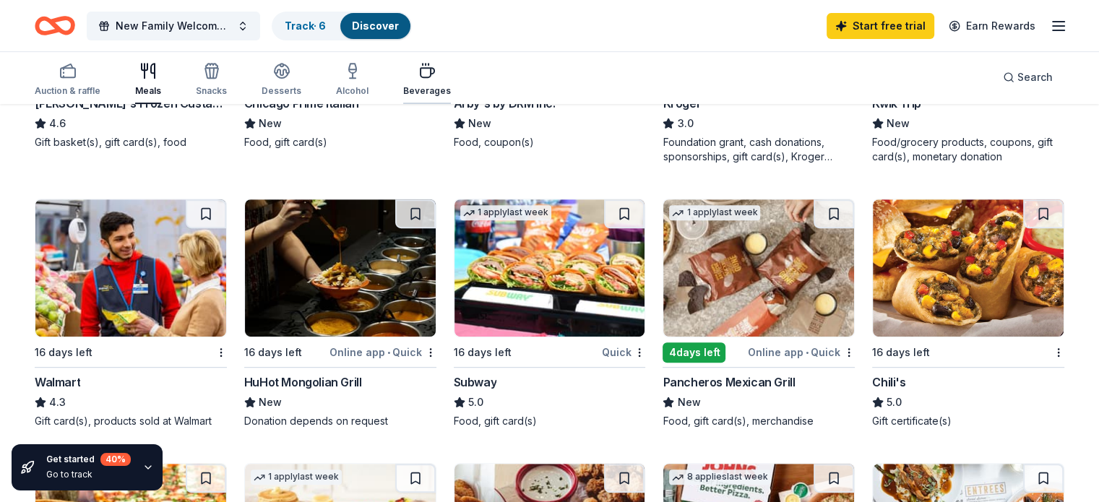
click at [428, 86] on div "Beverages" at bounding box center [427, 91] width 48 height 12
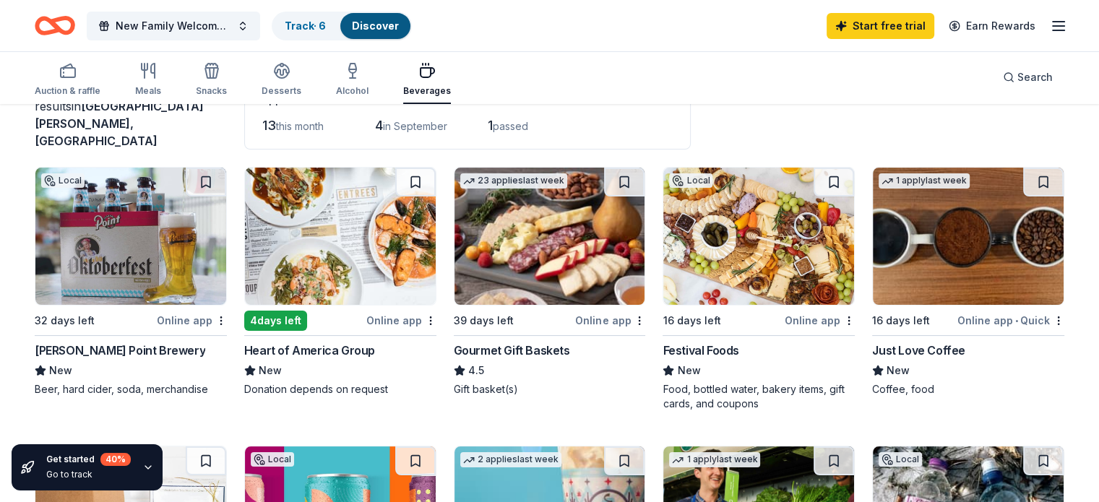
scroll to position [108, 0]
click at [795, 312] on div "Online app" at bounding box center [820, 321] width 70 height 18
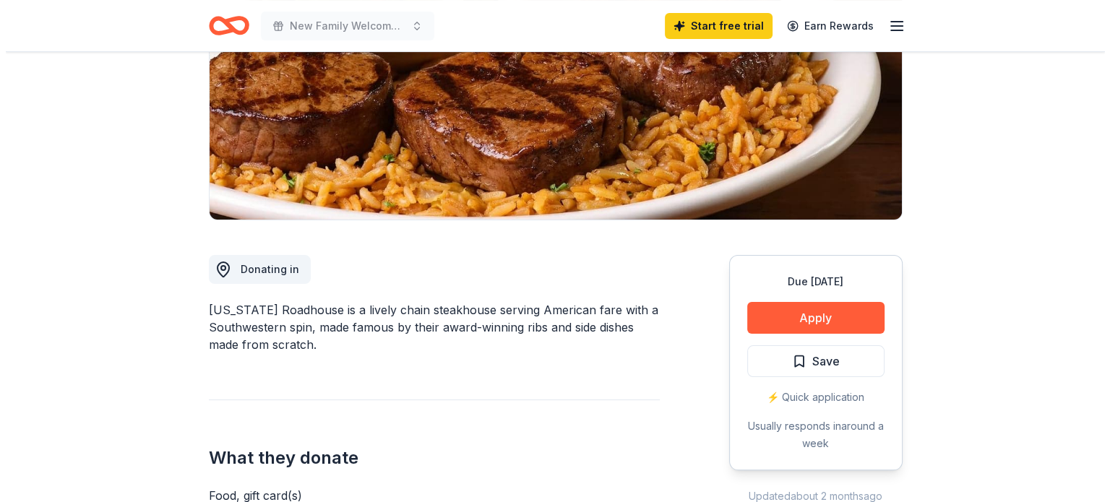
scroll to position [220, 0]
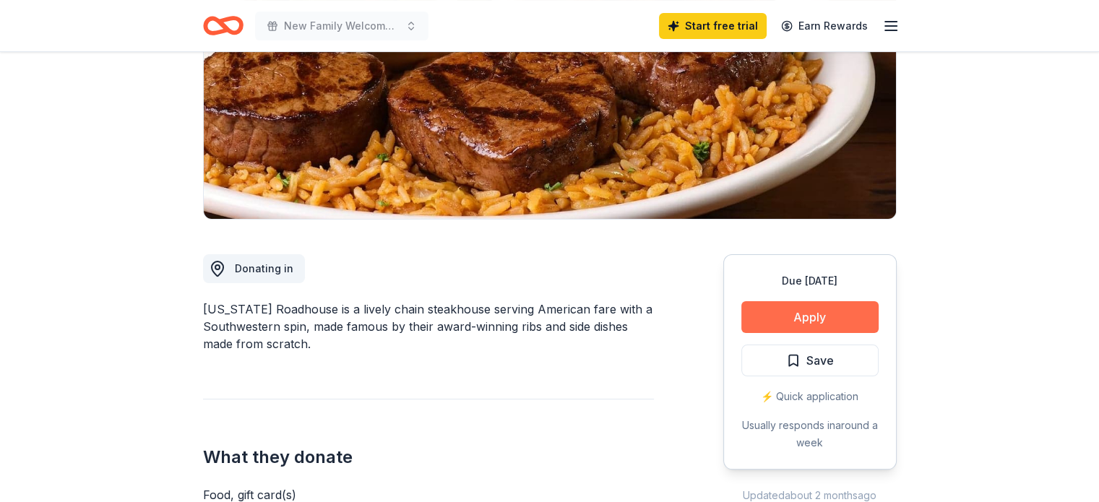
click at [780, 316] on button "Apply" at bounding box center [809, 317] width 137 height 32
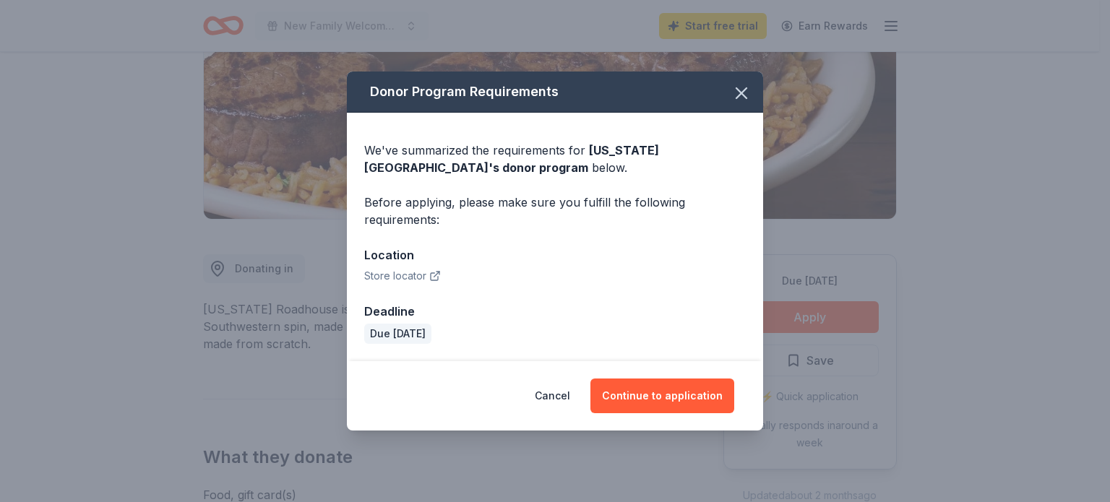
click at [395, 277] on button "Store locator" at bounding box center [402, 275] width 77 height 17
click at [377, 259] on div "Location" at bounding box center [555, 255] width 382 height 19
click at [642, 389] on button "Continue to application" at bounding box center [662, 396] width 144 height 35
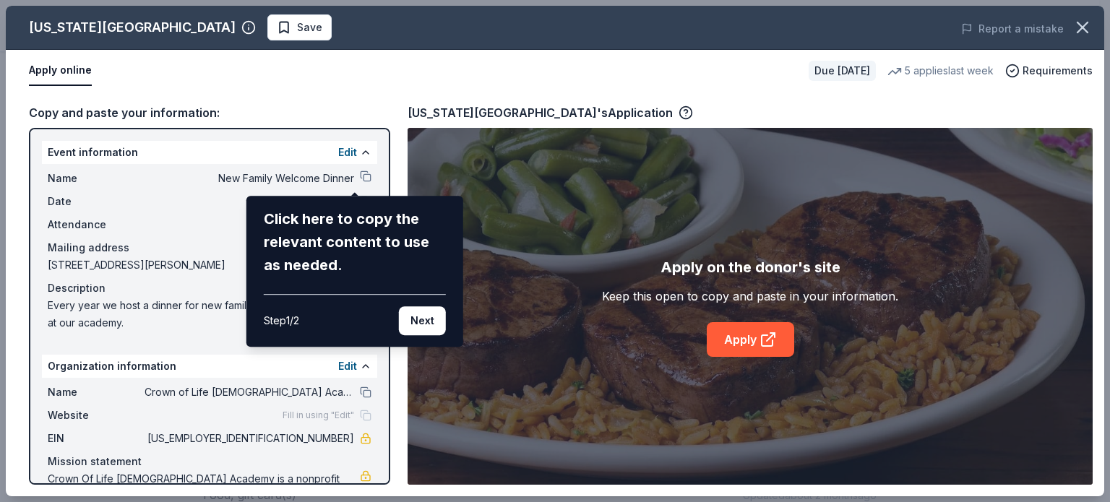
click at [359, 178] on div "Texas Roadhouse Save Report a mistake Apply online Due in 16 days 5 applies las…" at bounding box center [555, 251] width 1098 height 491
click at [413, 311] on button "Next" at bounding box center [422, 320] width 47 height 29
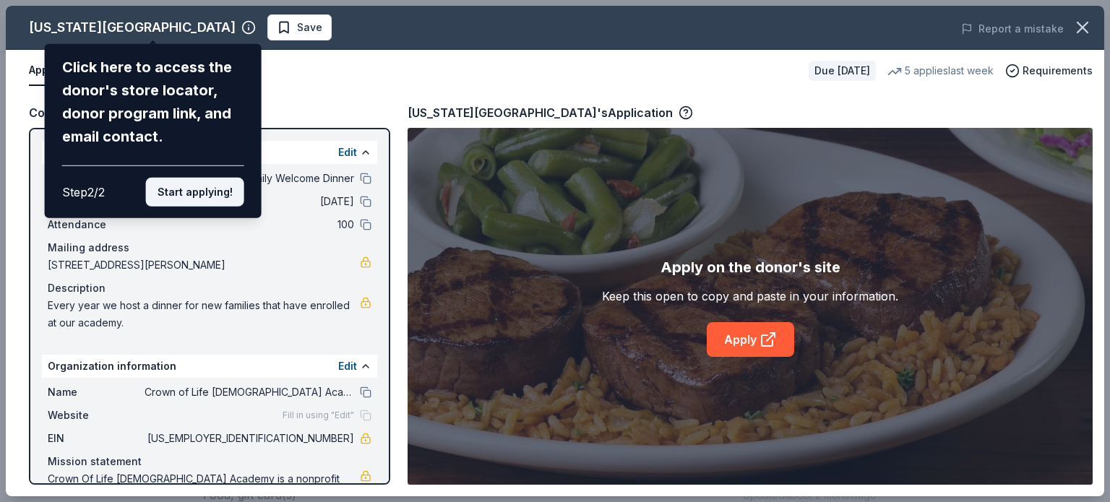
click at [188, 194] on button "Start applying!" at bounding box center [195, 192] width 98 height 29
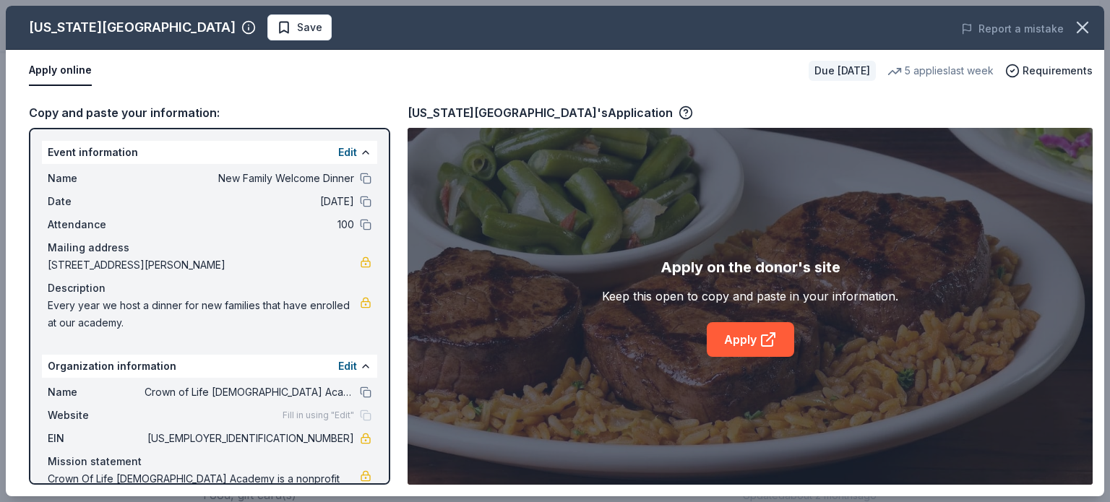
scroll to position [55, 0]
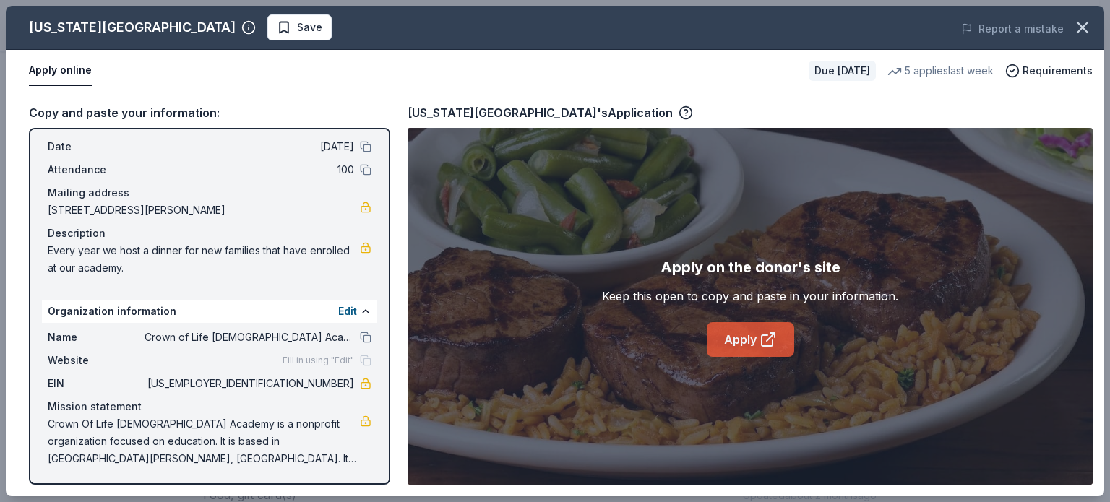
click at [737, 349] on link "Apply" at bounding box center [750, 339] width 87 height 35
click at [72, 70] on button "Apply online" at bounding box center [60, 71] width 63 height 30
click at [738, 329] on link "Apply" at bounding box center [750, 339] width 87 height 35
click at [758, 265] on div "Apply on the donor's site" at bounding box center [750, 267] width 180 height 23
click at [60, 61] on button "Apply online" at bounding box center [60, 71] width 63 height 30
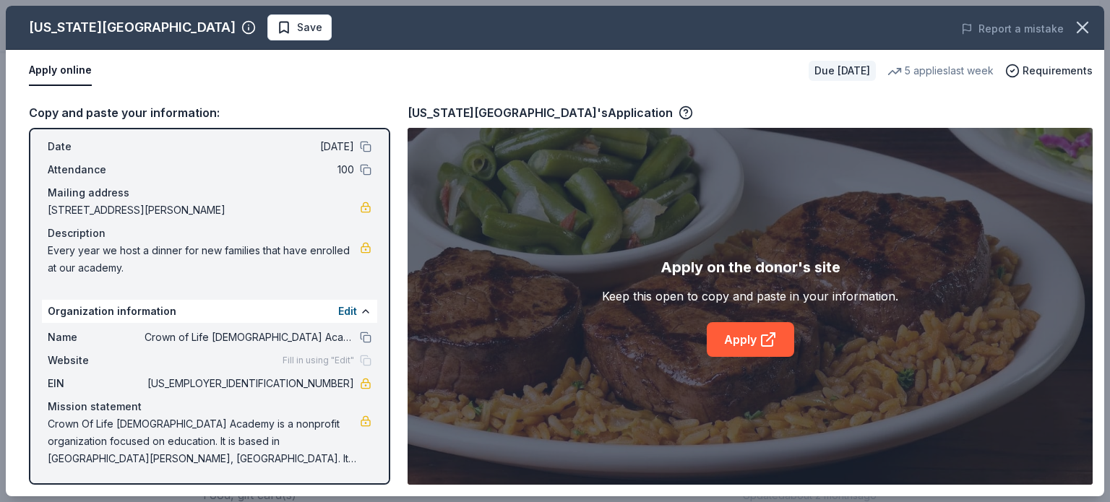
click at [42, 69] on button "Apply online" at bounding box center [60, 71] width 63 height 30
click at [68, 73] on button "Apply online" at bounding box center [60, 71] width 63 height 30
click at [51, 66] on button "Apply online" at bounding box center [60, 71] width 63 height 30
click at [277, 25] on span "Save" at bounding box center [300, 27] width 46 height 17
click at [72, 64] on button "Apply online" at bounding box center [60, 71] width 63 height 30
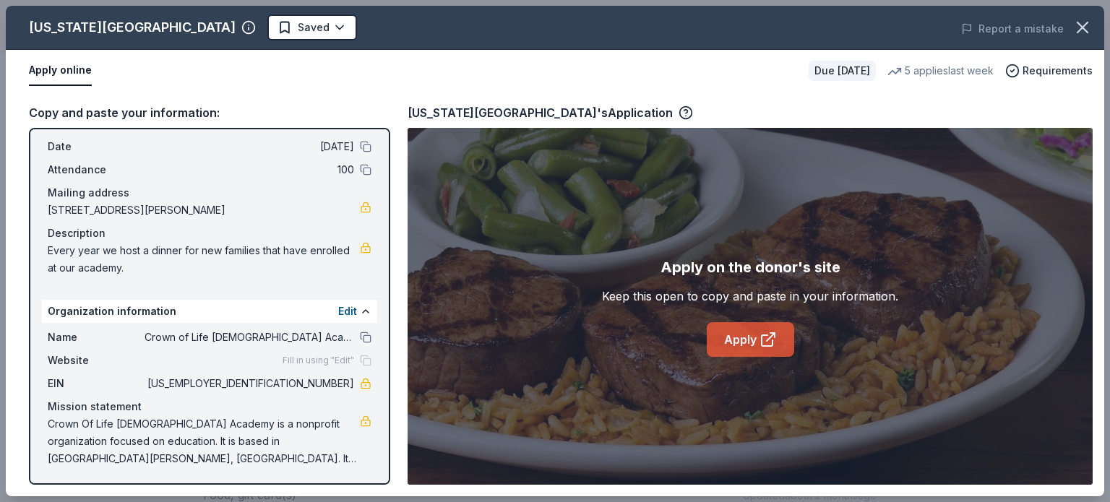
click at [767, 343] on icon at bounding box center [767, 339] width 17 height 17
click at [59, 66] on button "Apply online" at bounding box center [60, 71] width 63 height 30
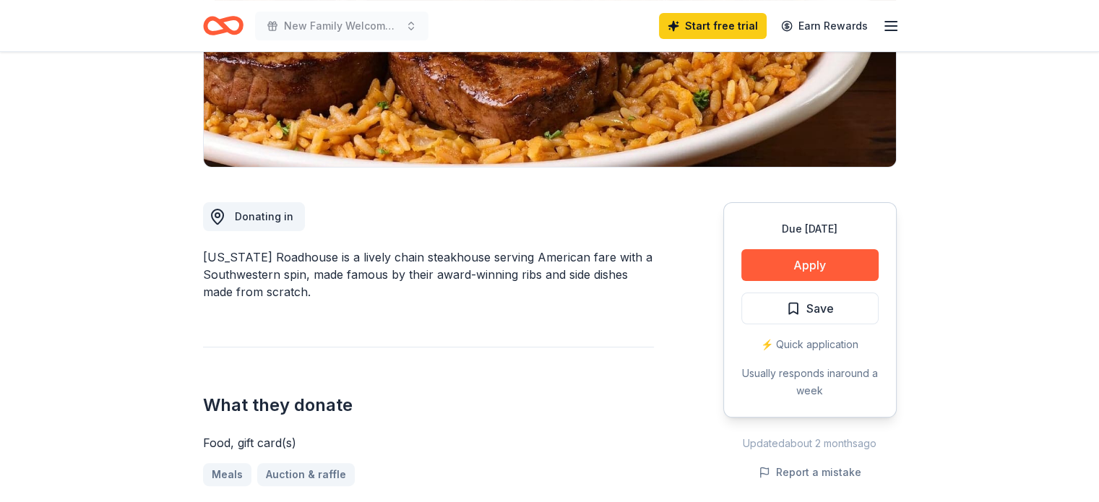
scroll to position [275, 0]
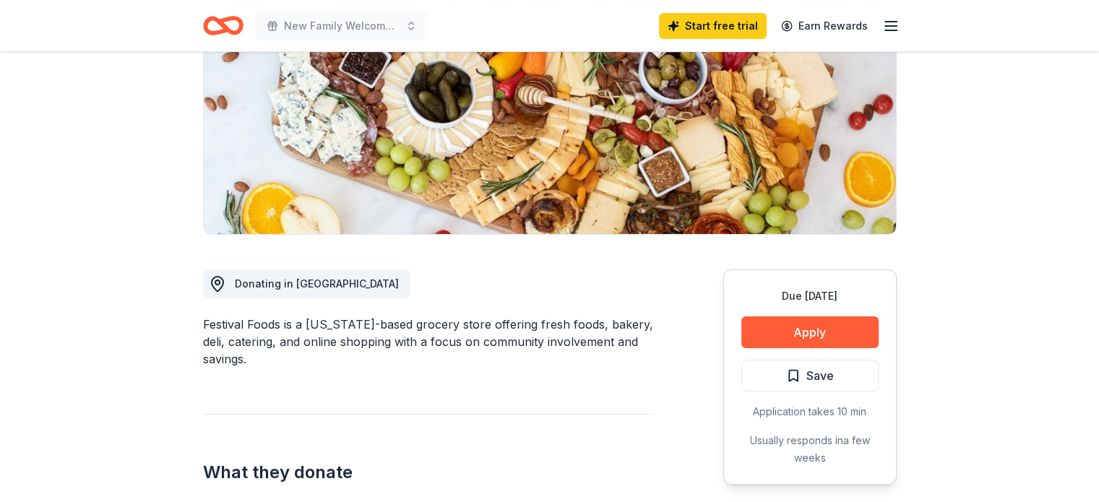
scroll to position [205, 0]
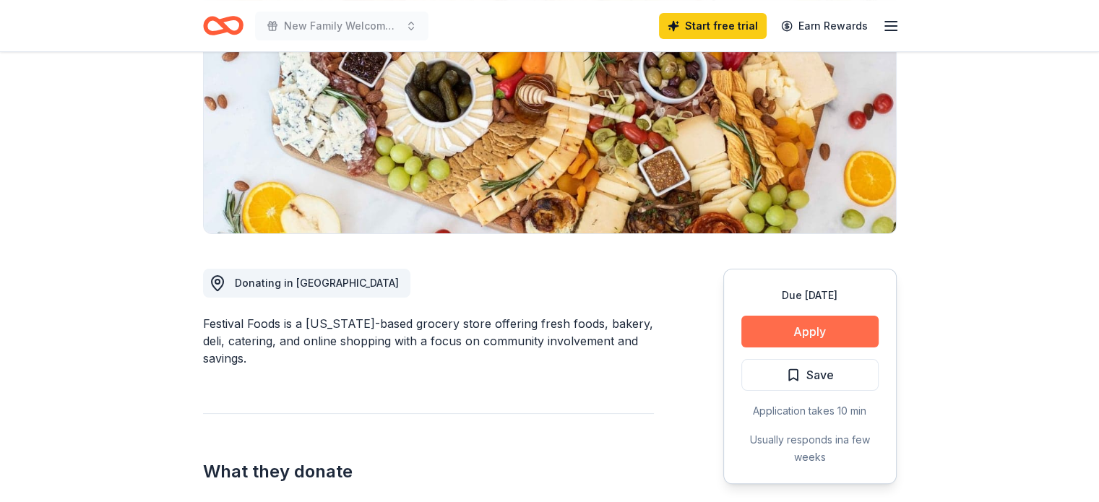
click at [788, 330] on button "Apply" at bounding box center [809, 332] width 137 height 32
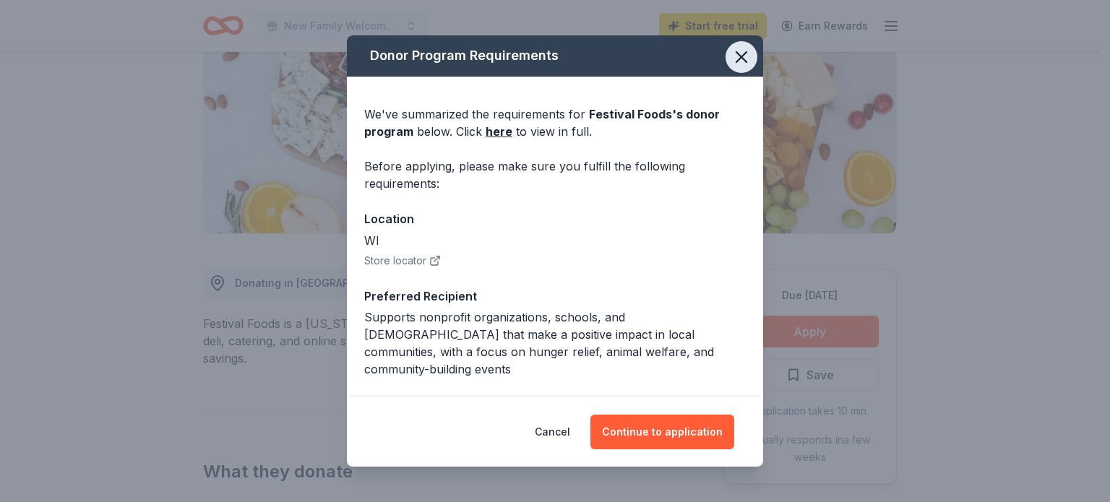
click at [731, 60] on icon "button" at bounding box center [741, 57] width 20 height 20
